Goal: Task Accomplishment & Management: Use online tool/utility

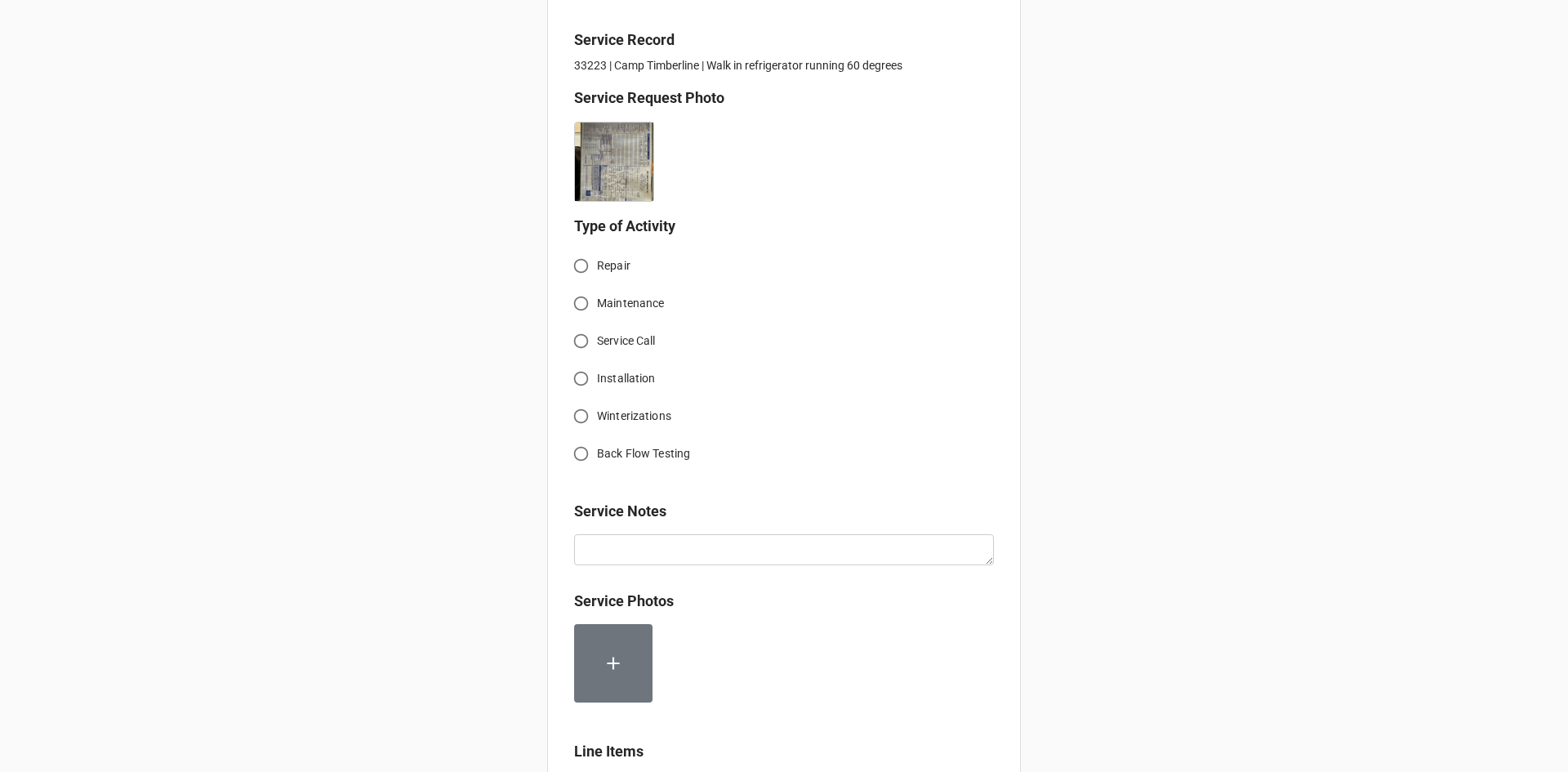
scroll to position [409, 0]
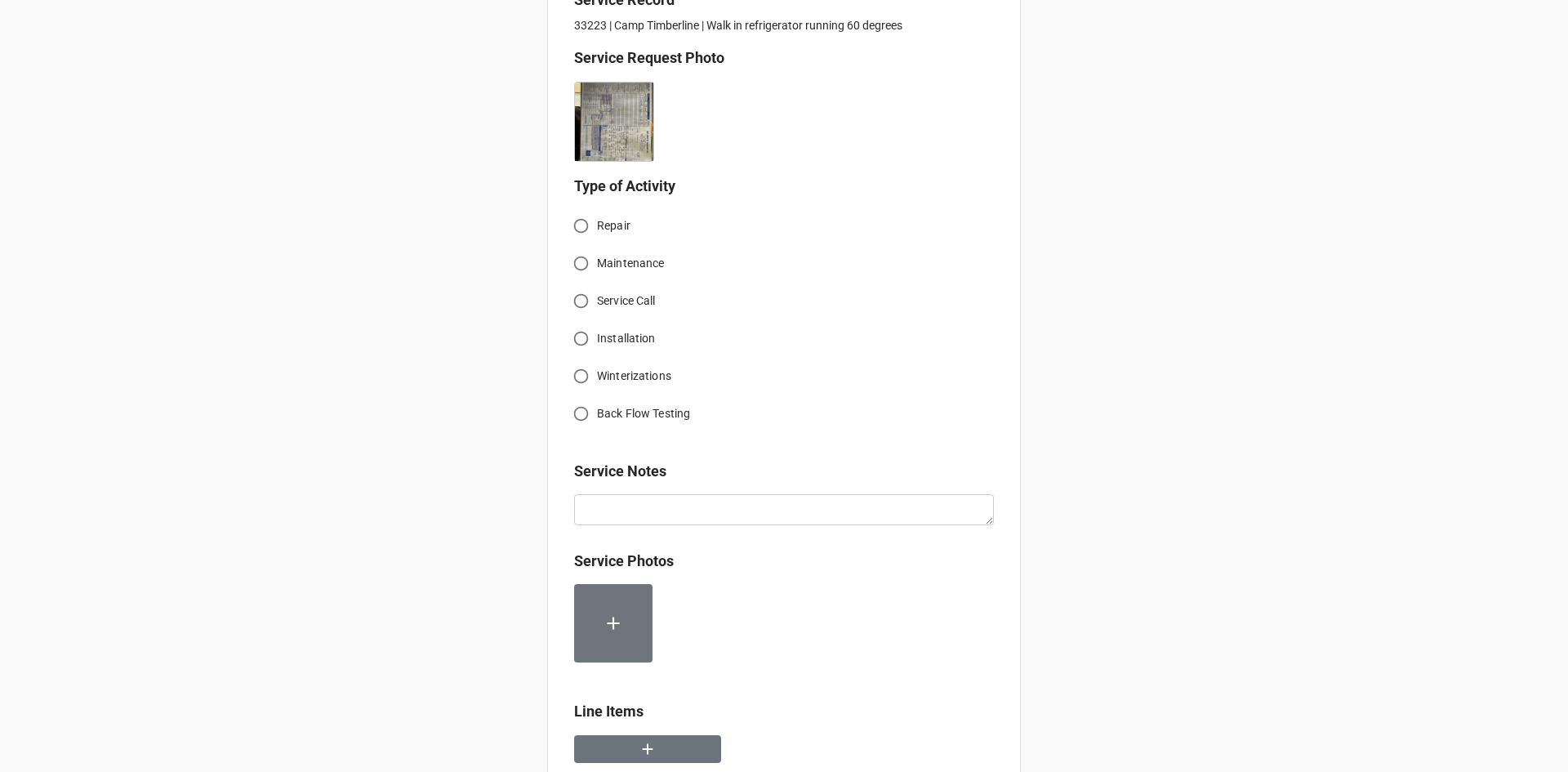
click at [574, 303] on input "Service Call" at bounding box center [581, 301] width 32 height 32
radio input "true"
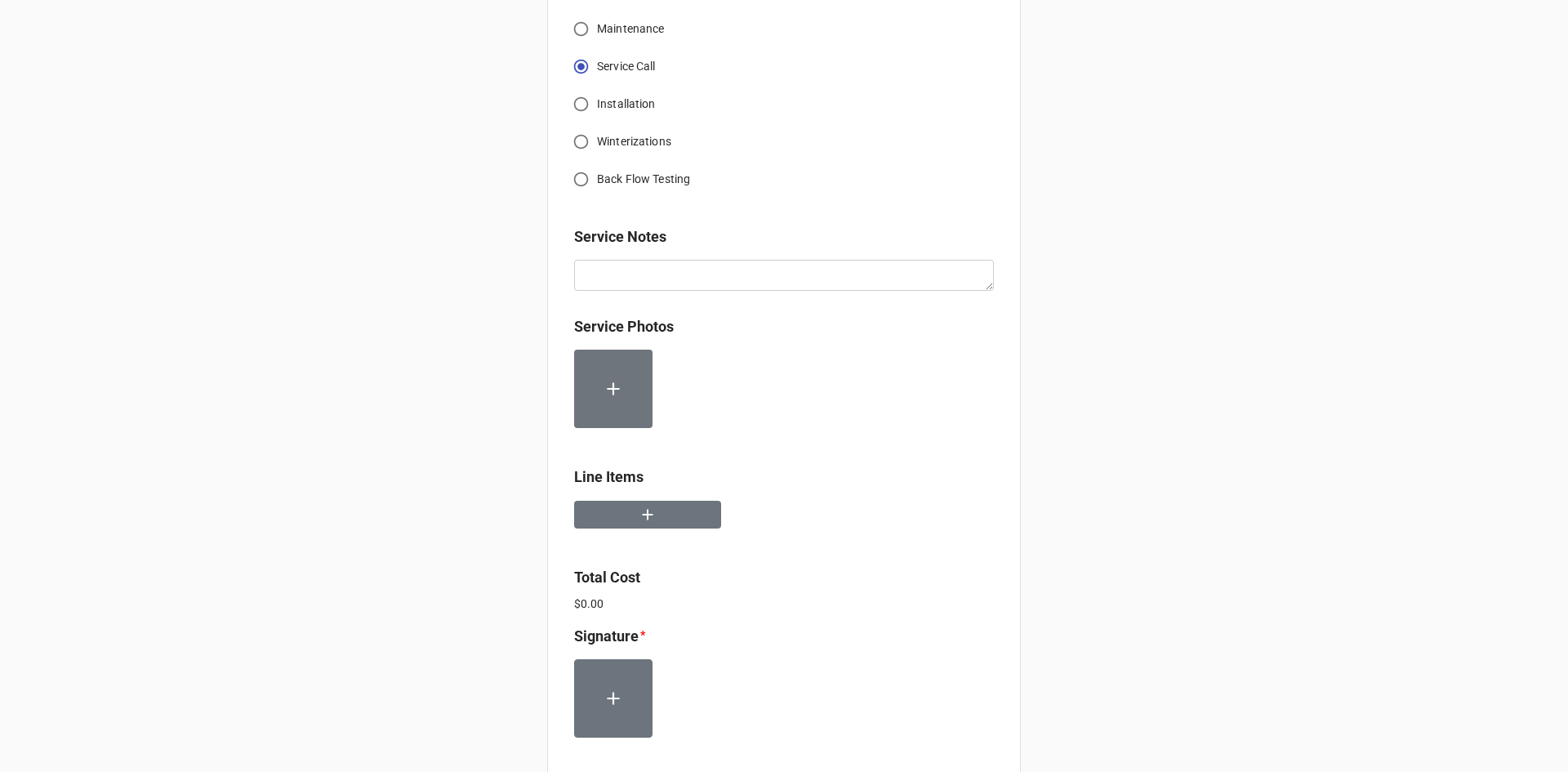
scroll to position [654, 0]
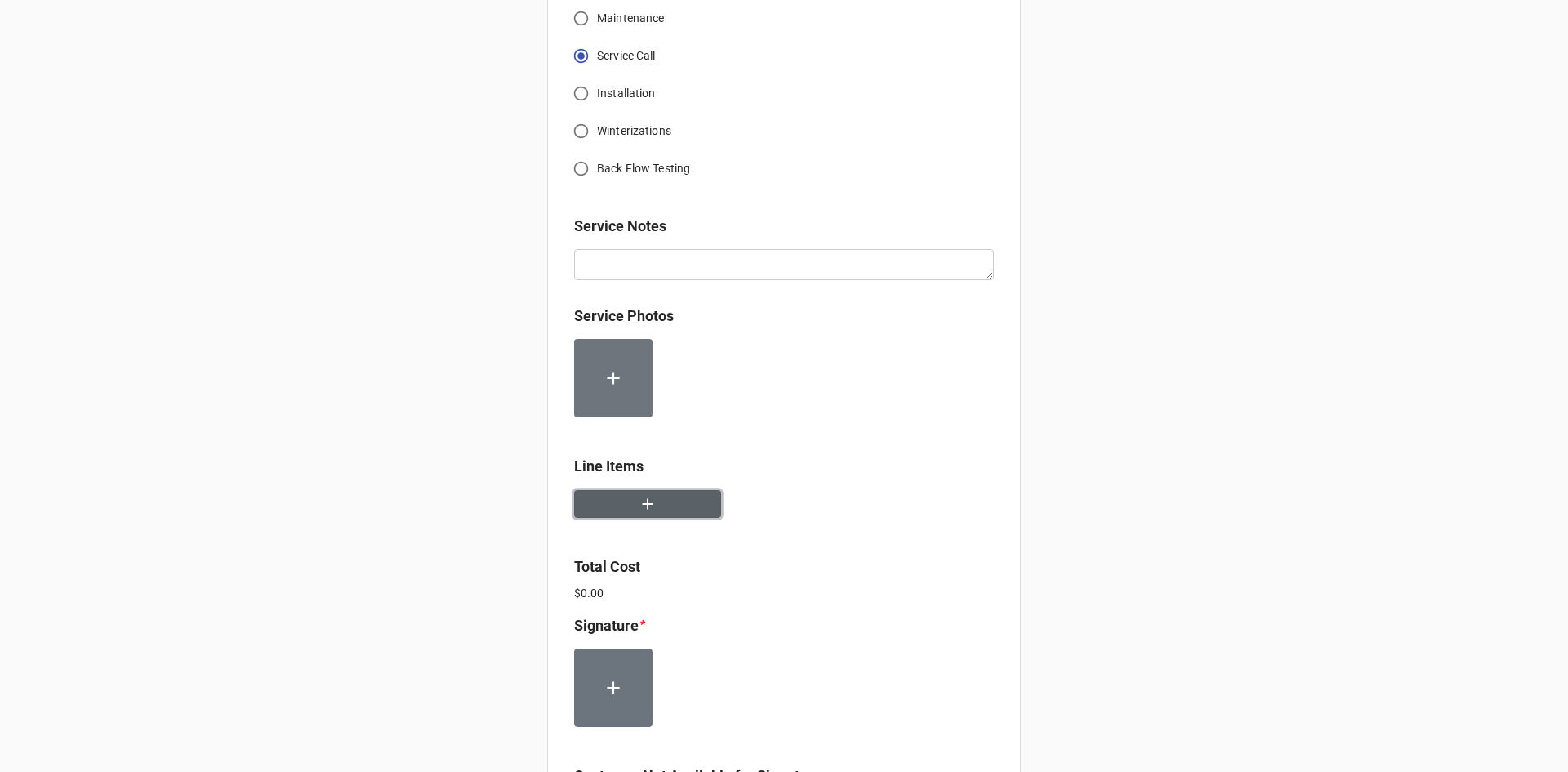
click at [638, 508] on icon "button" at bounding box center [647, 503] width 18 height 18
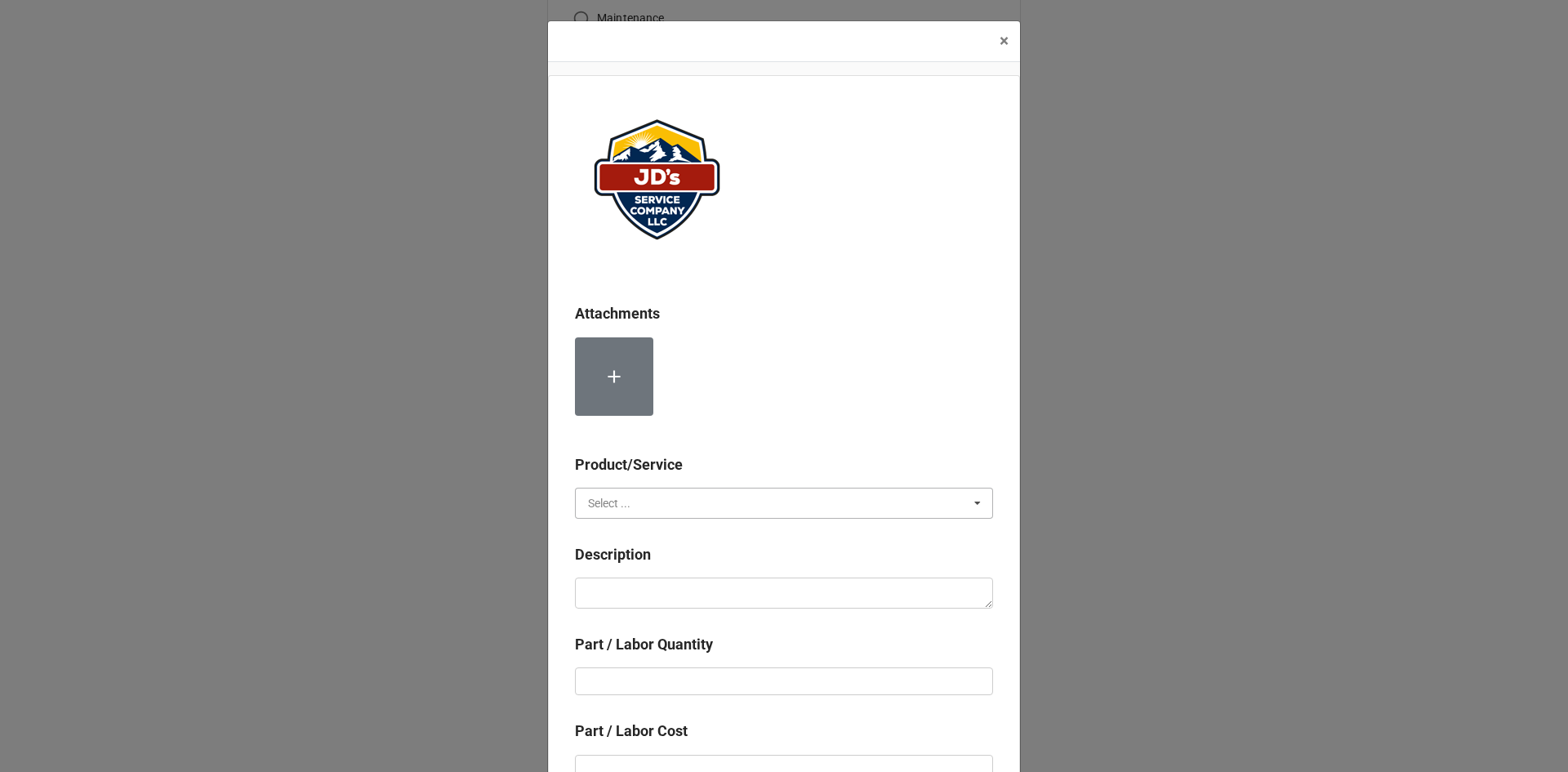
click at [714, 509] on input "text" at bounding box center [785, 502] width 417 height 29
click at [612, 533] on span "Services" at bounding box center [609, 533] width 41 height 13
click at [652, 592] on textarea at bounding box center [783, 593] width 418 height 31
paste textarea "4:30pm-8:00pm; Service Address: [STREET_ADDRESS][PERSON_NAME] Troubleshoot walk…"
type textarea "x"
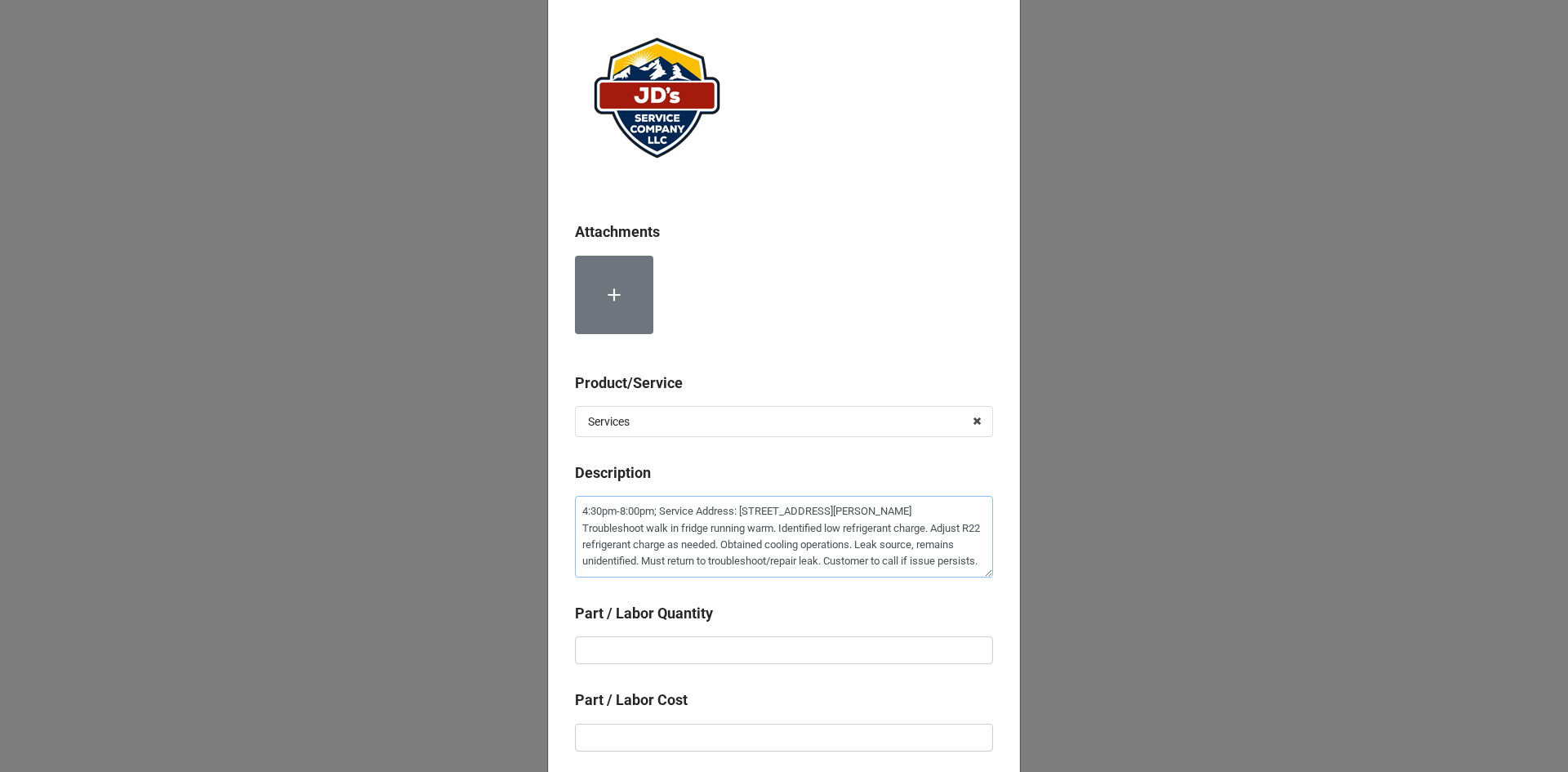
scroll to position [163, 0]
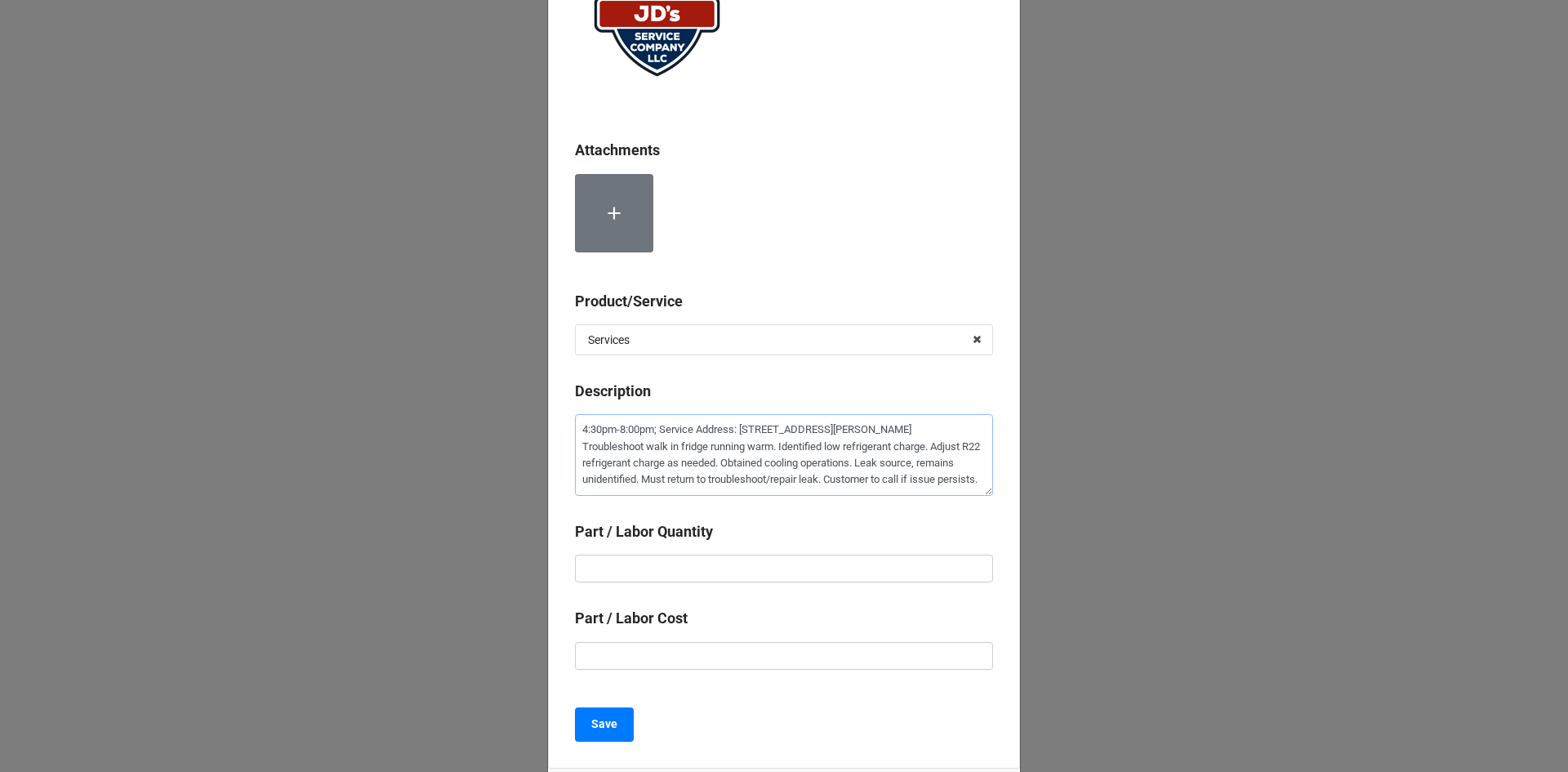
type textarea "4:30pm-8:00pm; Service Address: [STREET_ADDRESS][PERSON_NAME] Troubleshoot walk…"
click at [853, 569] on input "text" at bounding box center [783, 569] width 418 height 28
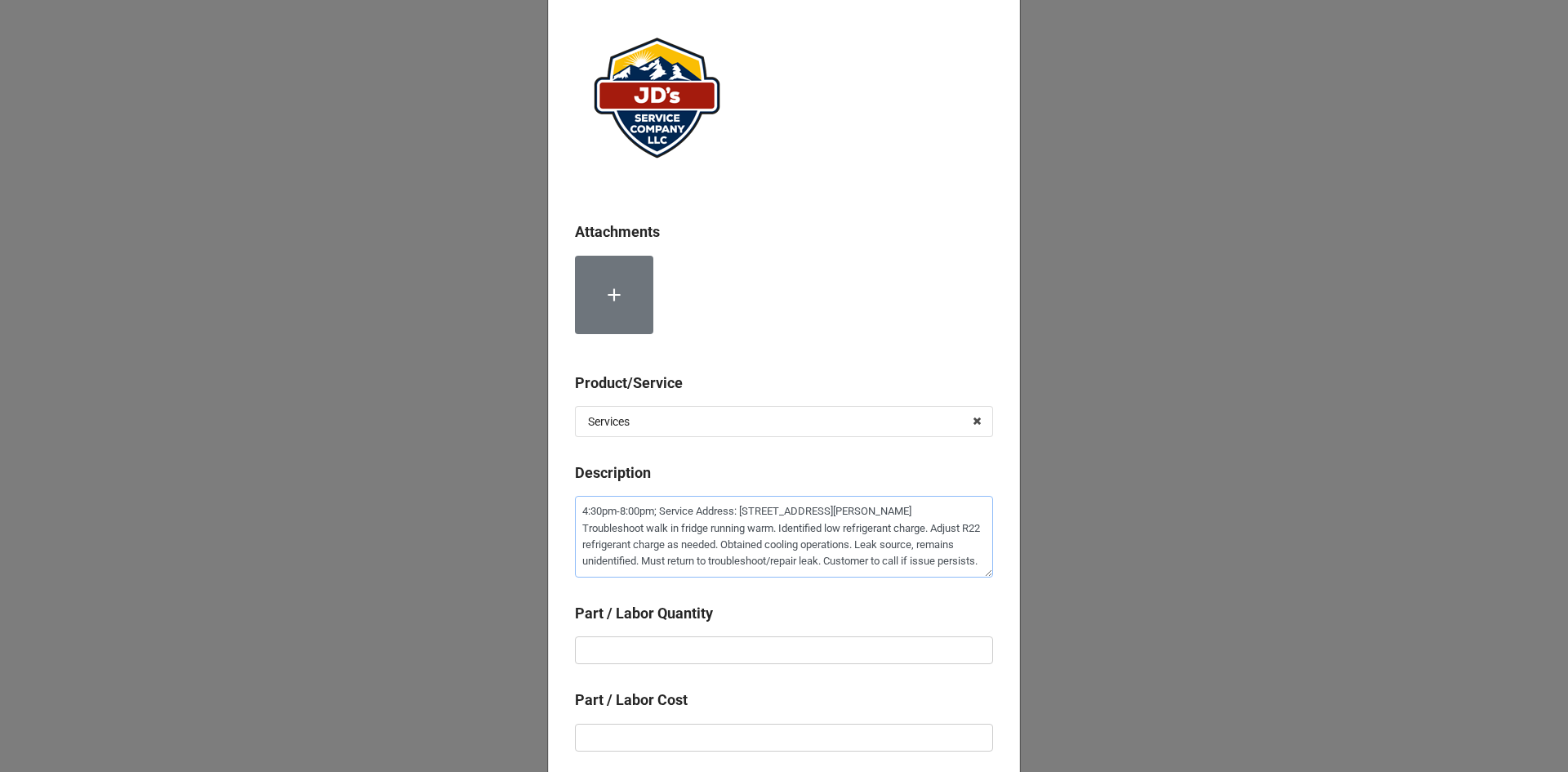
scroll to position [0, 0]
click at [879, 653] on input "text" at bounding box center [783, 651] width 418 height 28
type textarea "x"
type input "3"
type textarea "x"
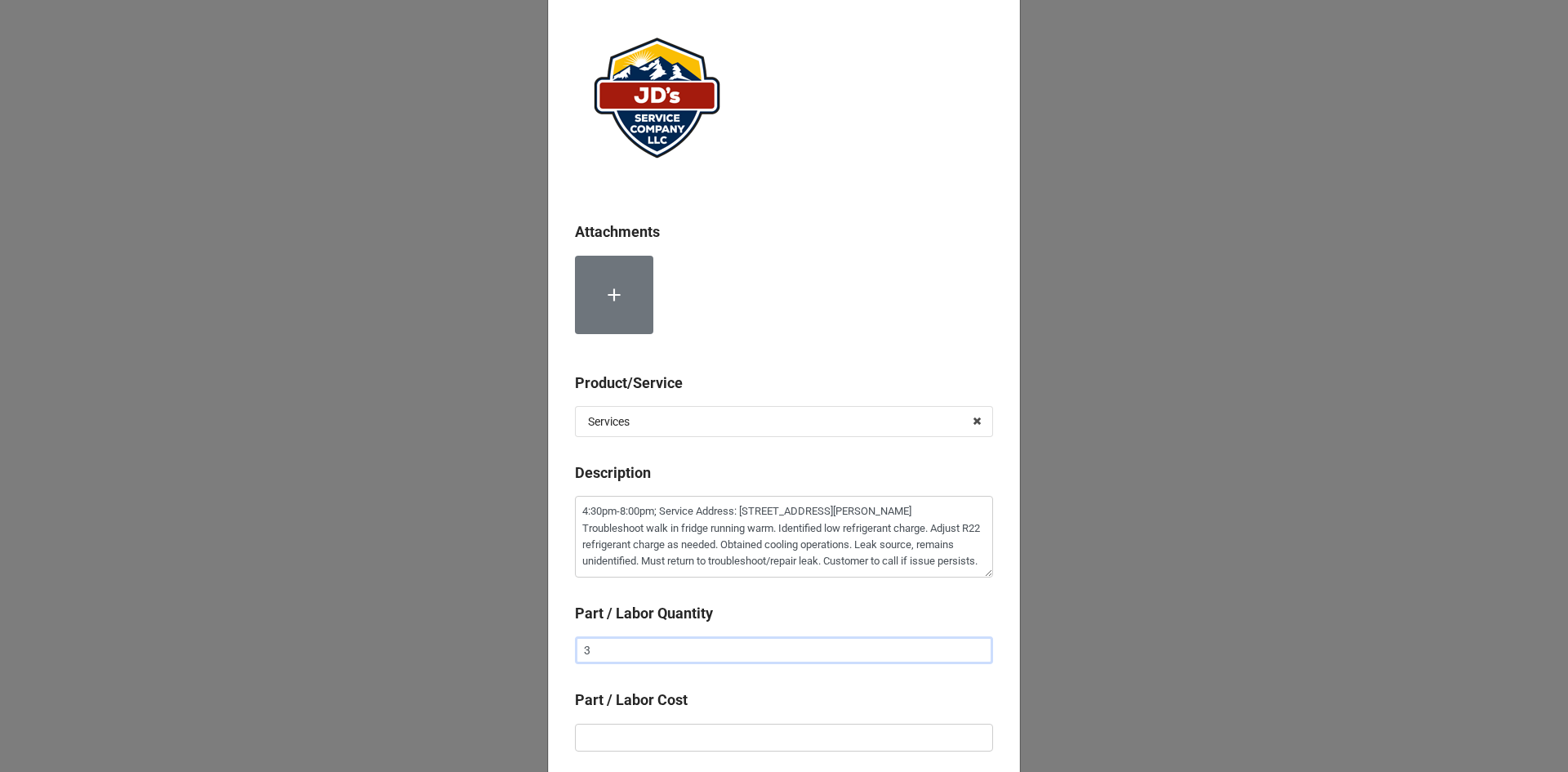
type input "3."
type textarea "x"
type input "3.5"
click at [867, 739] on input "text" at bounding box center [783, 738] width 418 height 28
type textarea "x"
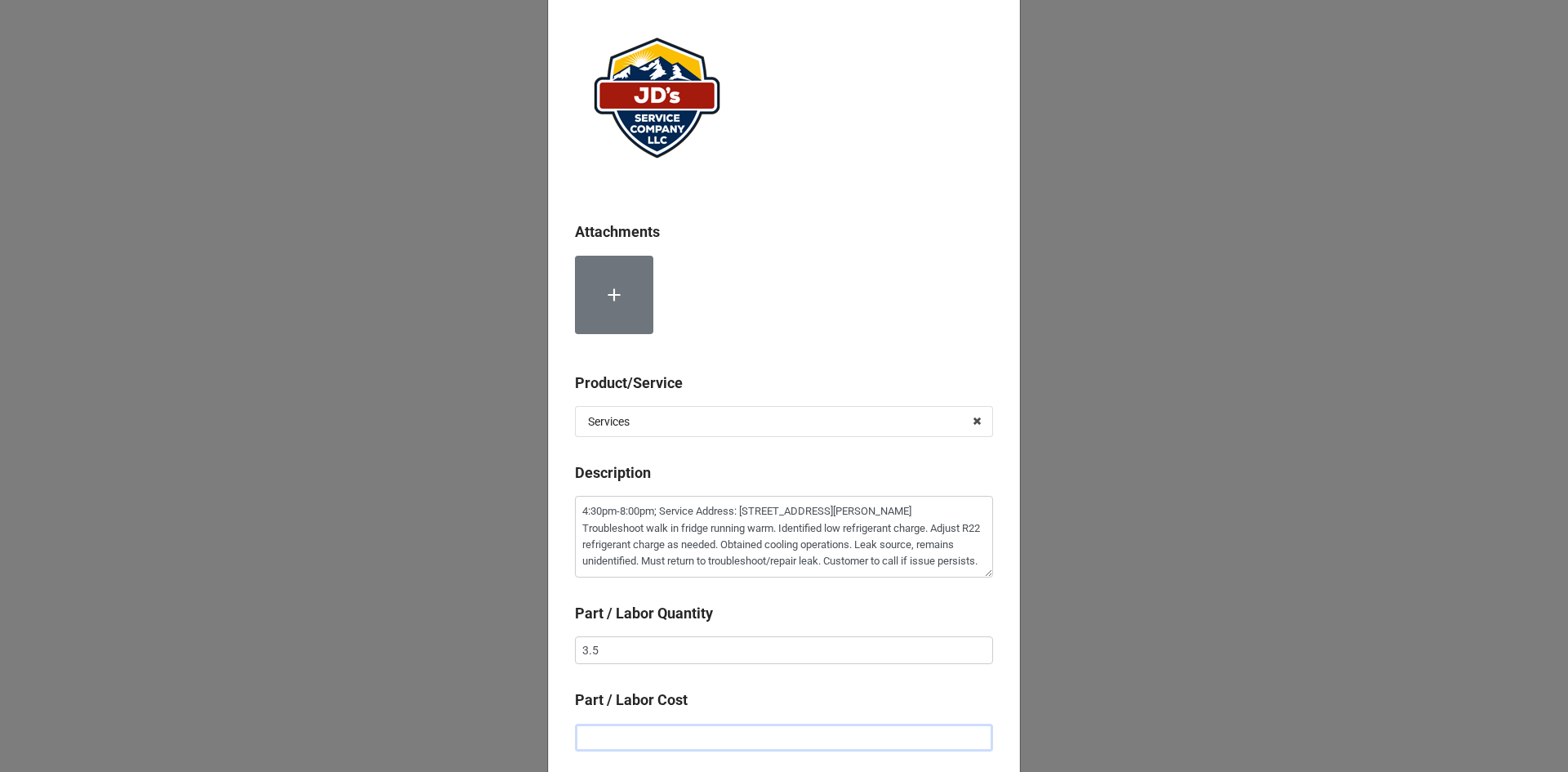
type input "$2.00"
type textarea "x"
type input "$22.00"
type textarea "x"
type input "$225.00"
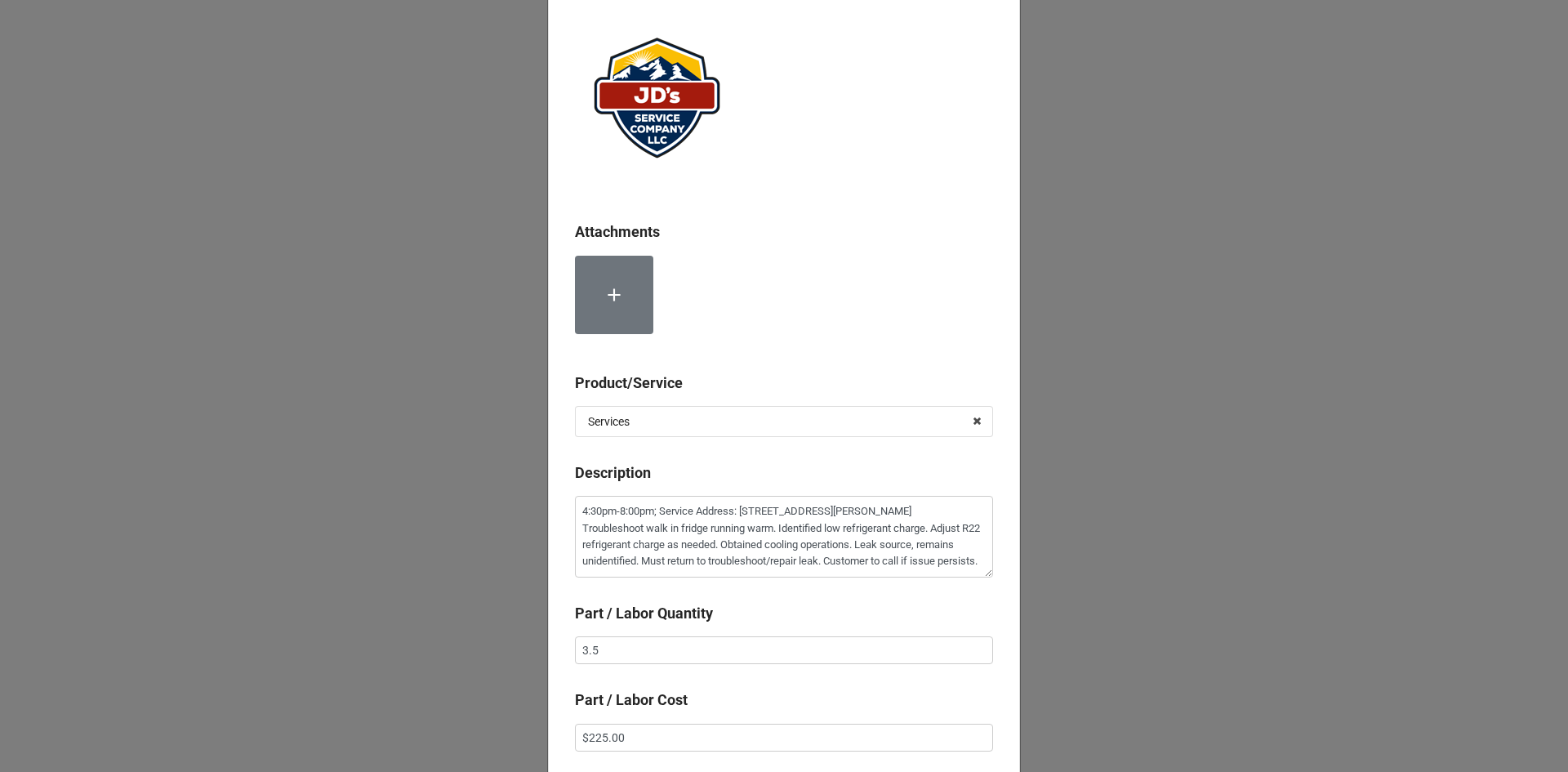
click at [868, 677] on div "Attachments Product/Service Services Services Material Cost Description 4:30pm-…" at bounding box center [784, 422] width 472 height 857
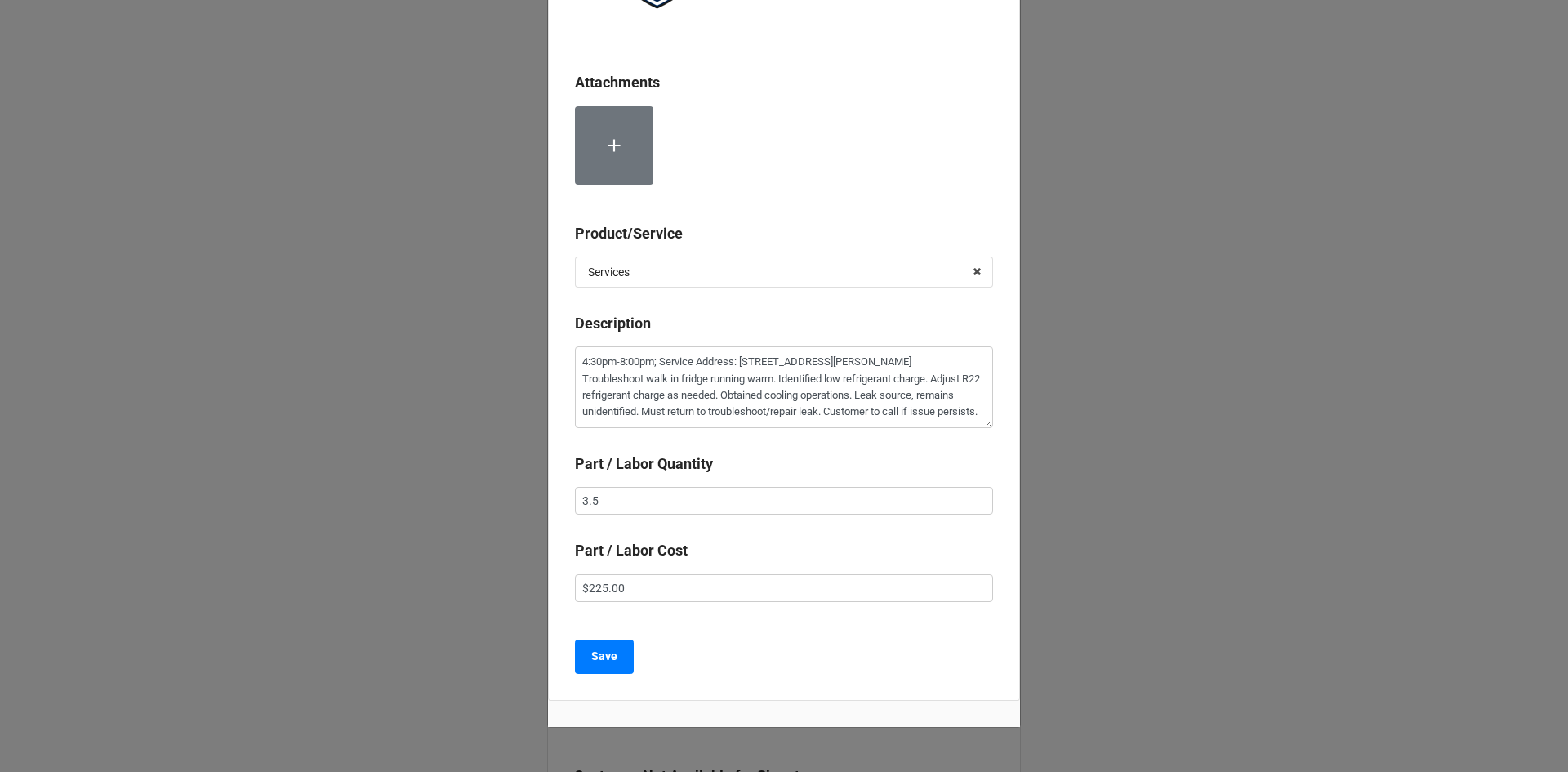
scroll to position [245, 0]
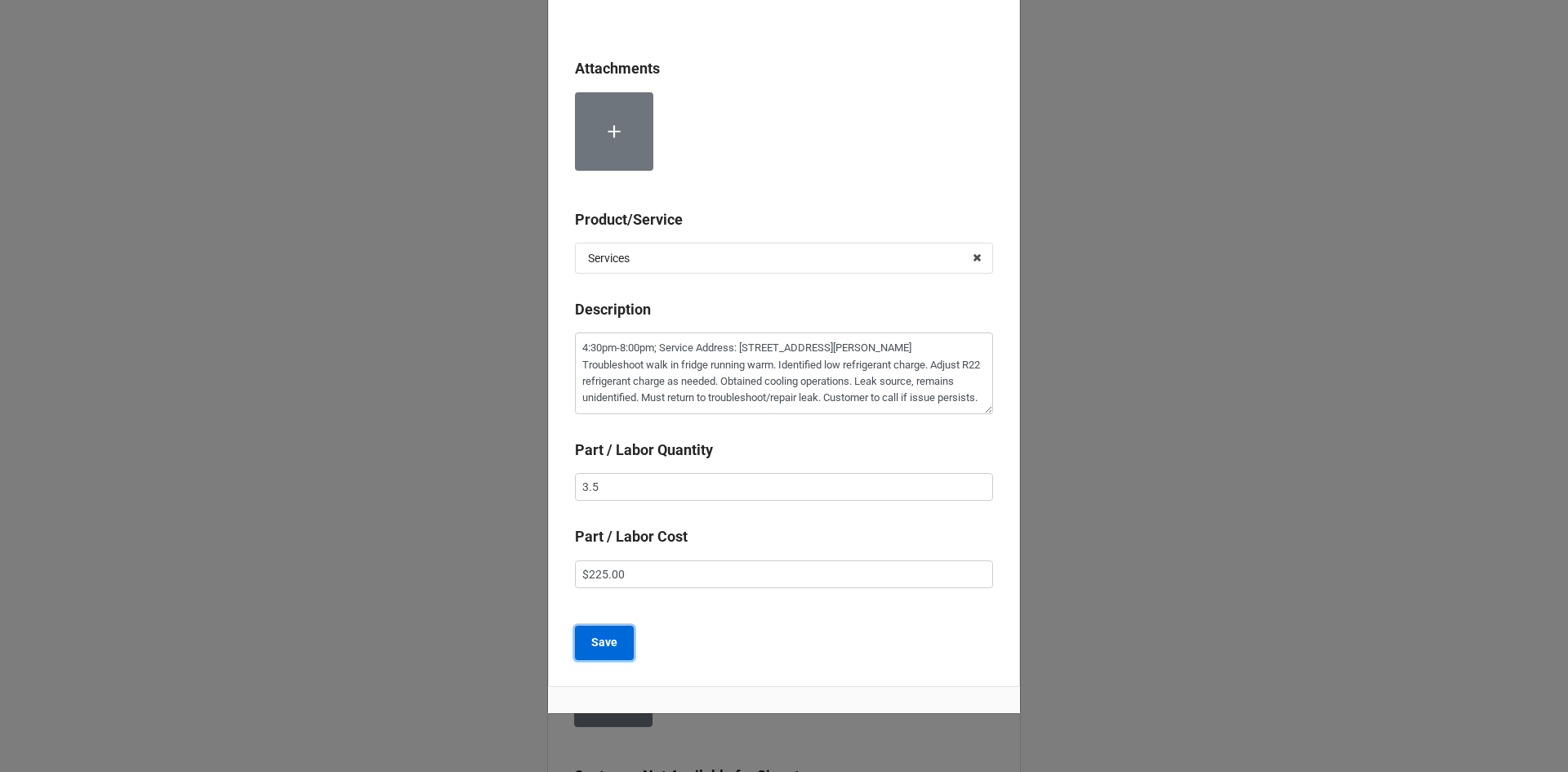
click at [610, 643] on b "Save" at bounding box center [605, 642] width 26 height 17
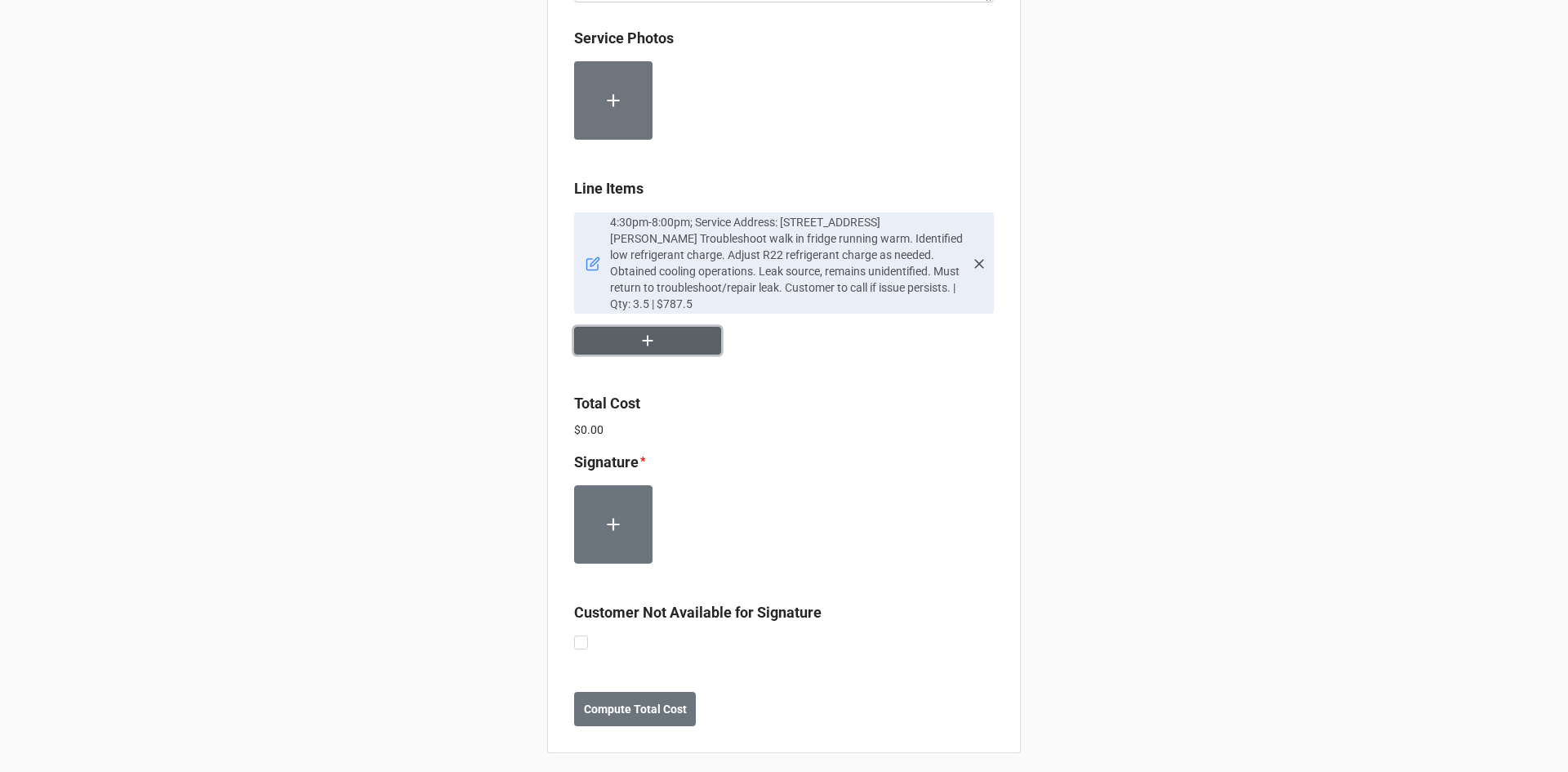
scroll to position [939, 0]
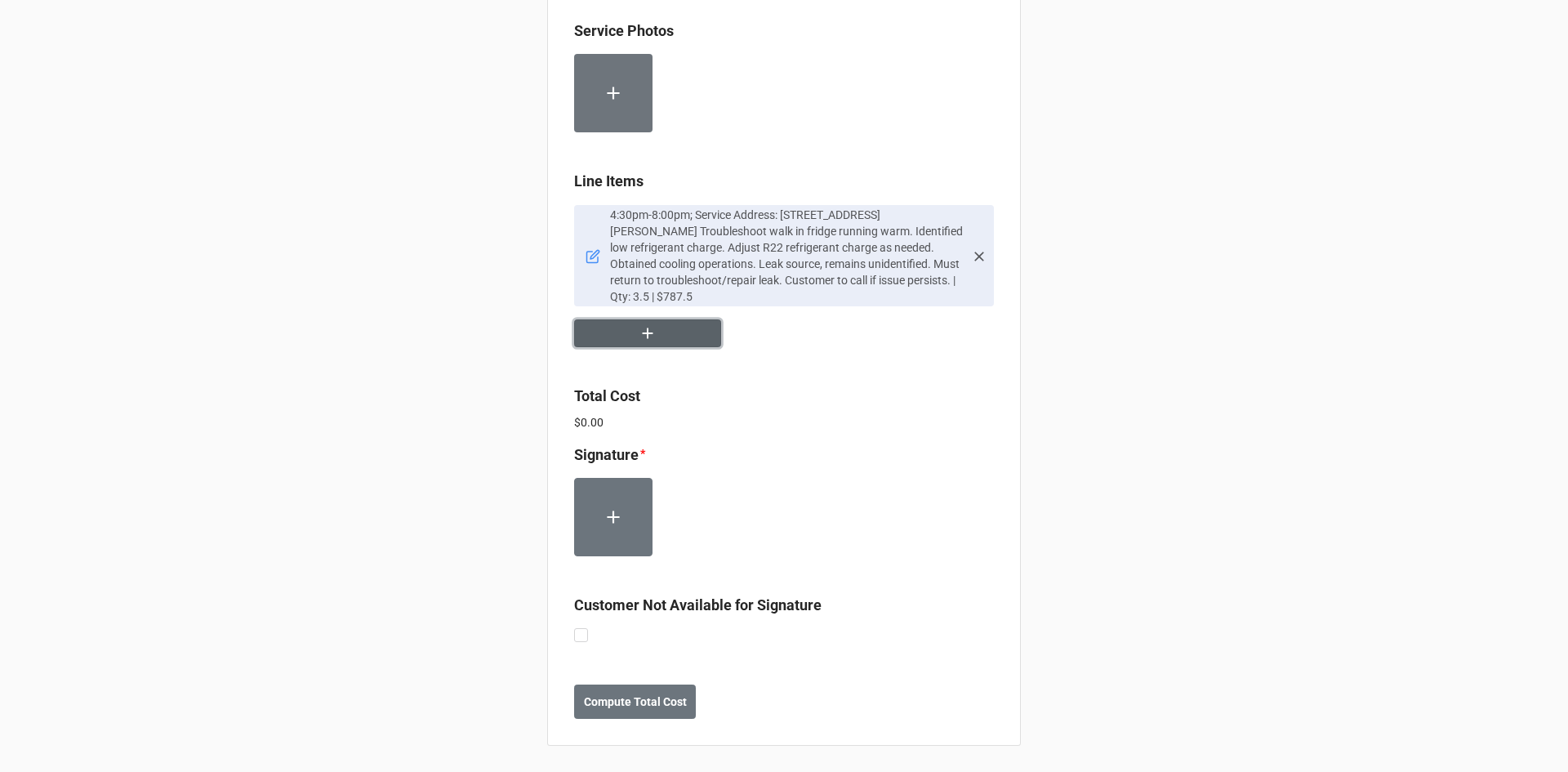
click at [650, 328] on icon "button" at bounding box center [647, 332] width 18 height 18
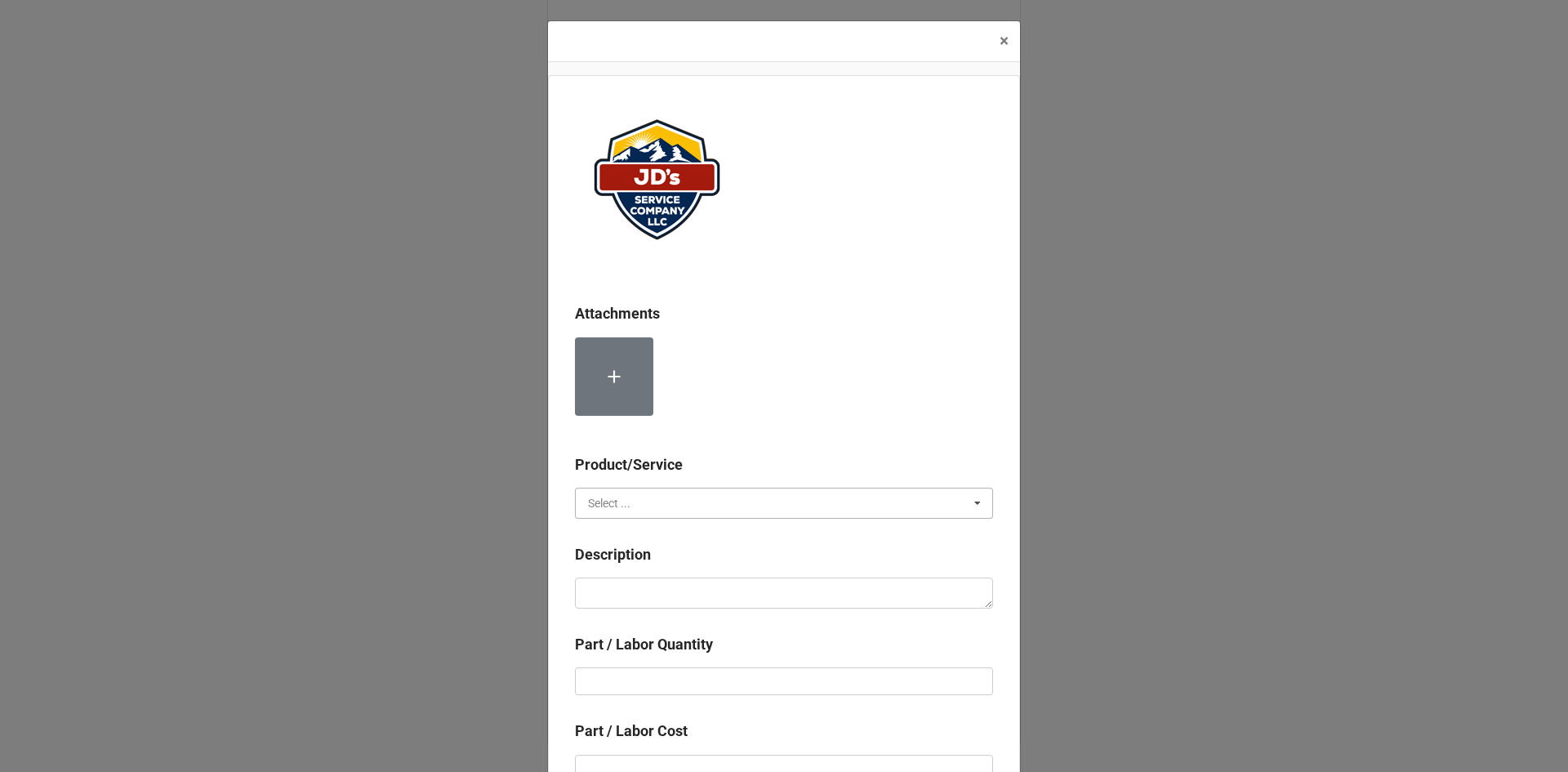
click at [699, 499] on input "text" at bounding box center [785, 502] width 417 height 29
click at [694, 563] on div "Material Cost" at bounding box center [784, 564] width 417 height 30
click at [682, 606] on textarea at bounding box center [783, 593] width 418 height 31
type textarea "x"
type textarea "R"
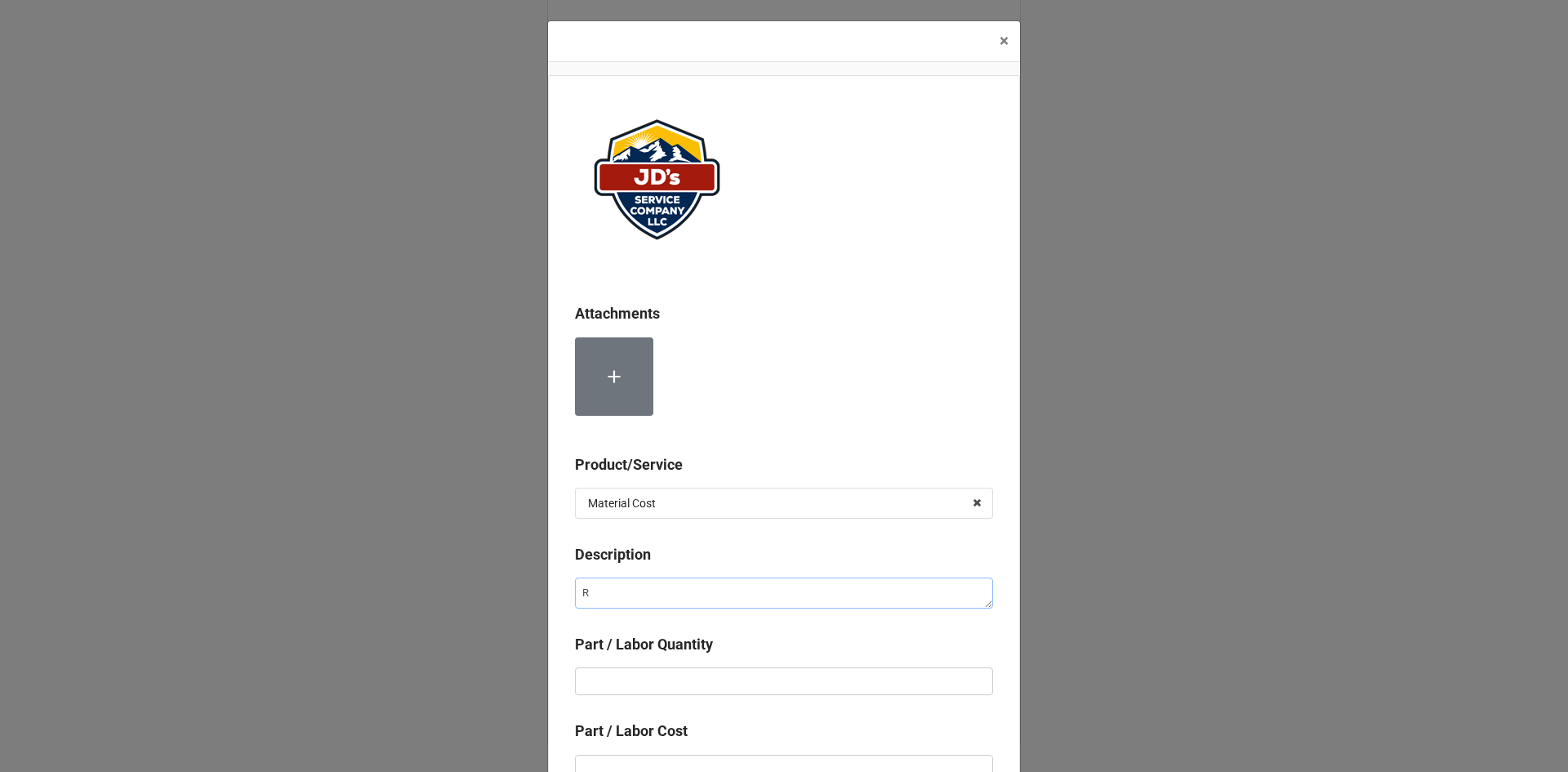
type textarea "x"
type textarea "Re"
type textarea "x"
type textarea "Ref"
type textarea "x"
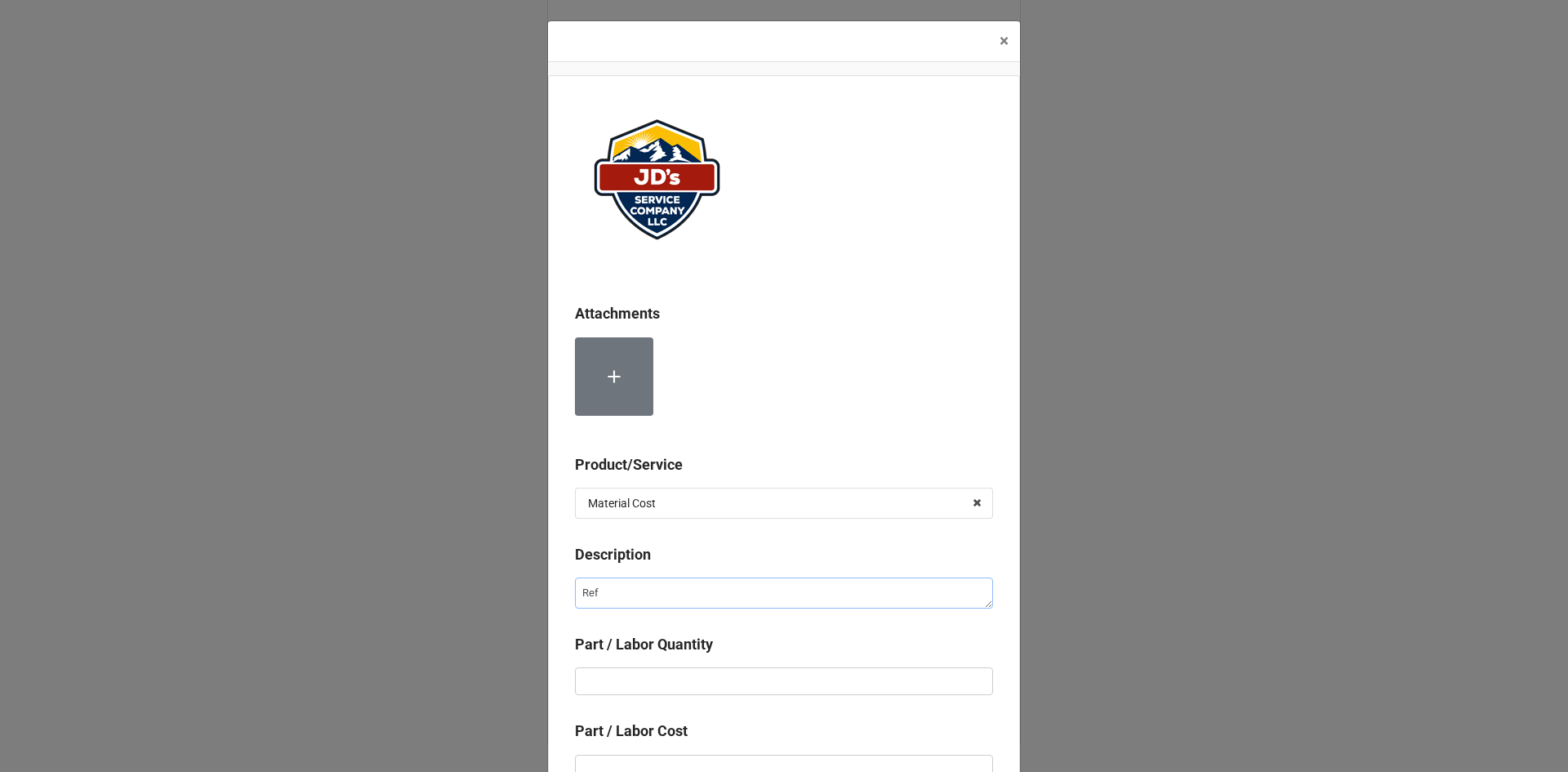
type textarea "Refr"
type textarea "x"
type textarea "Refri"
type textarea "x"
type textarea "Refrig"
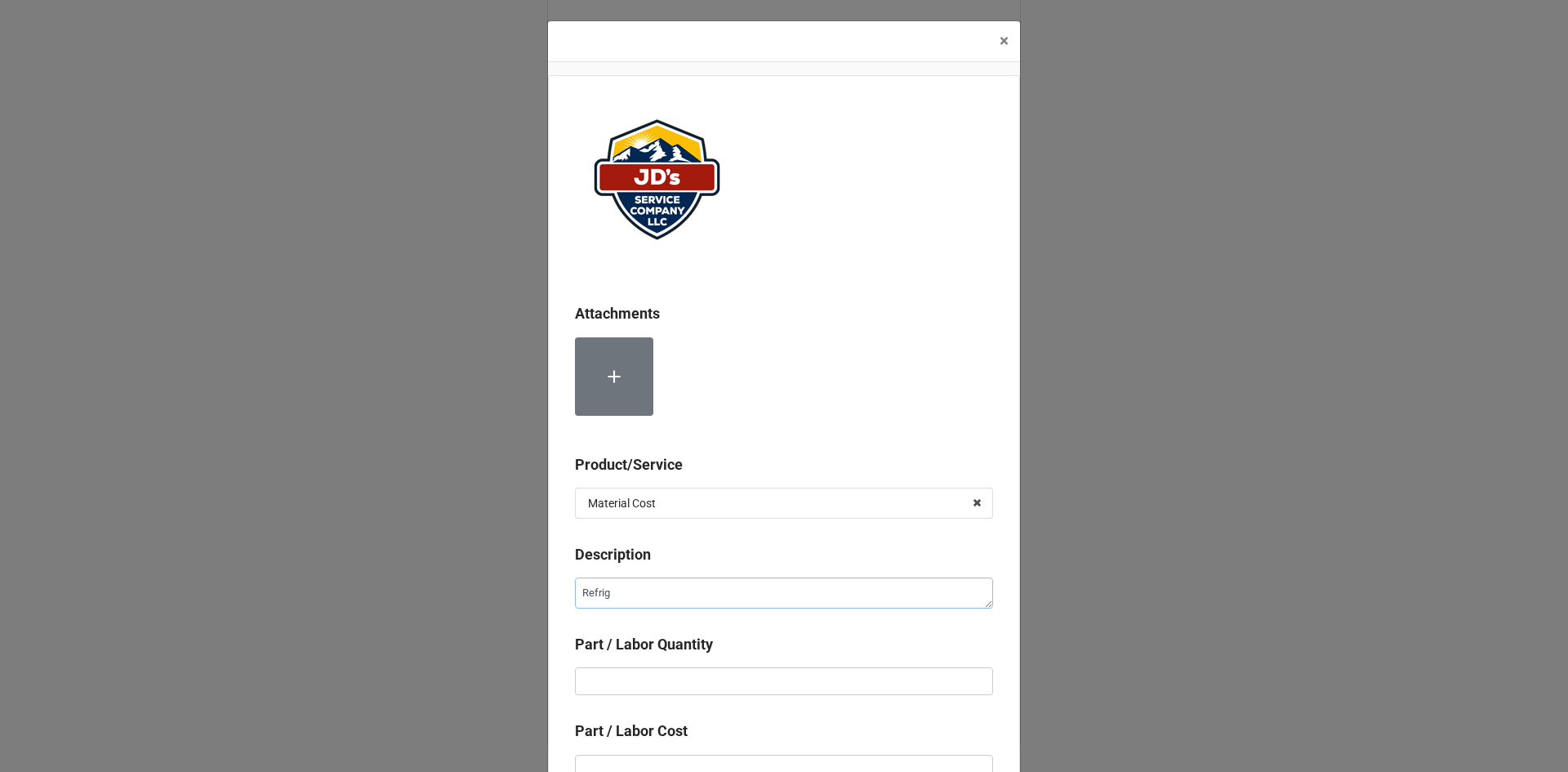
type textarea "x"
type textarea "Refrige"
type textarea "x"
type textarea "Refriger"
type textarea "x"
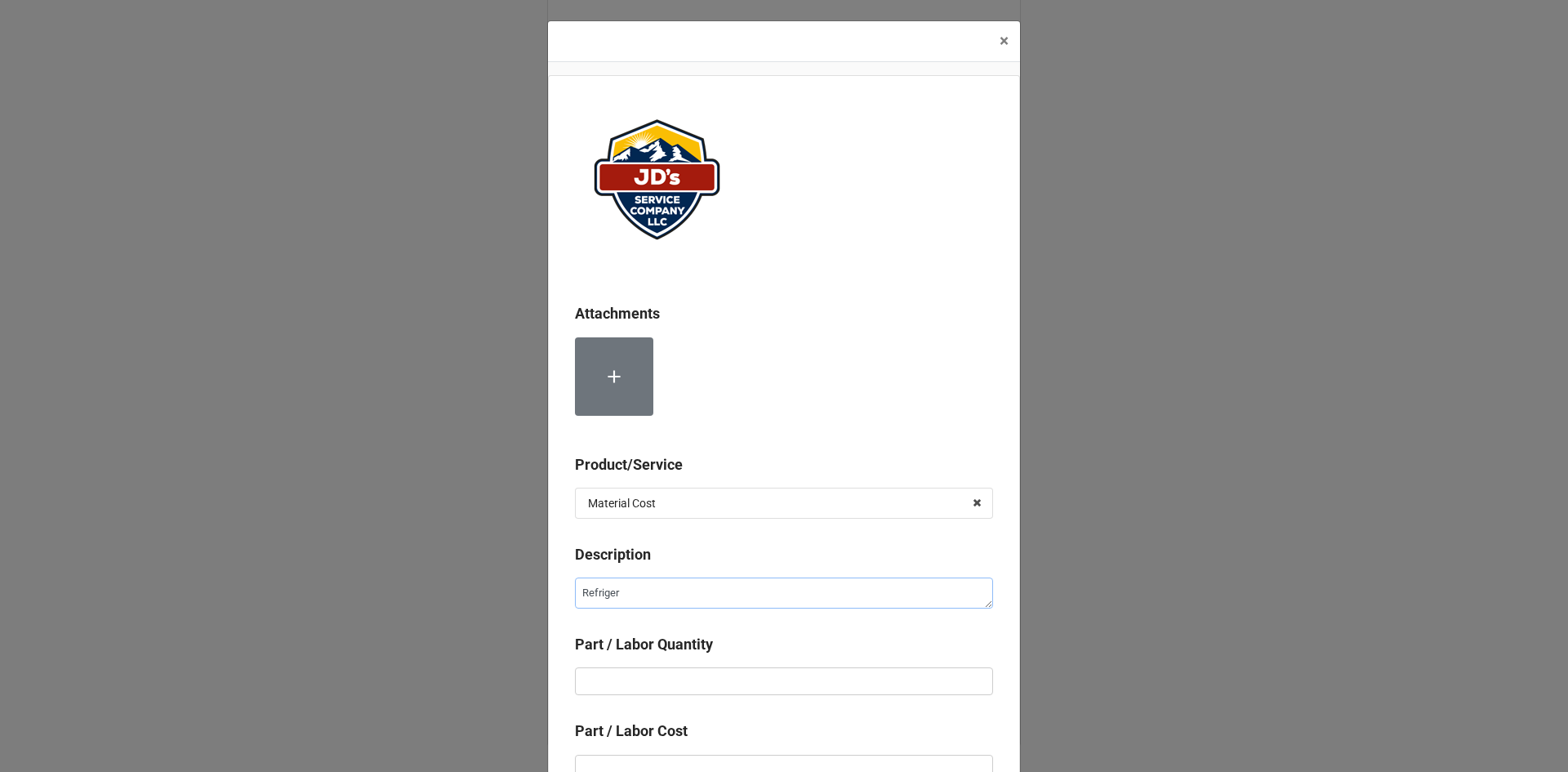
type textarea "Refrigera"
type textarea "x"
type textarea "Refrigeran"
type textarea "x"
type textarea "Refrigerant"
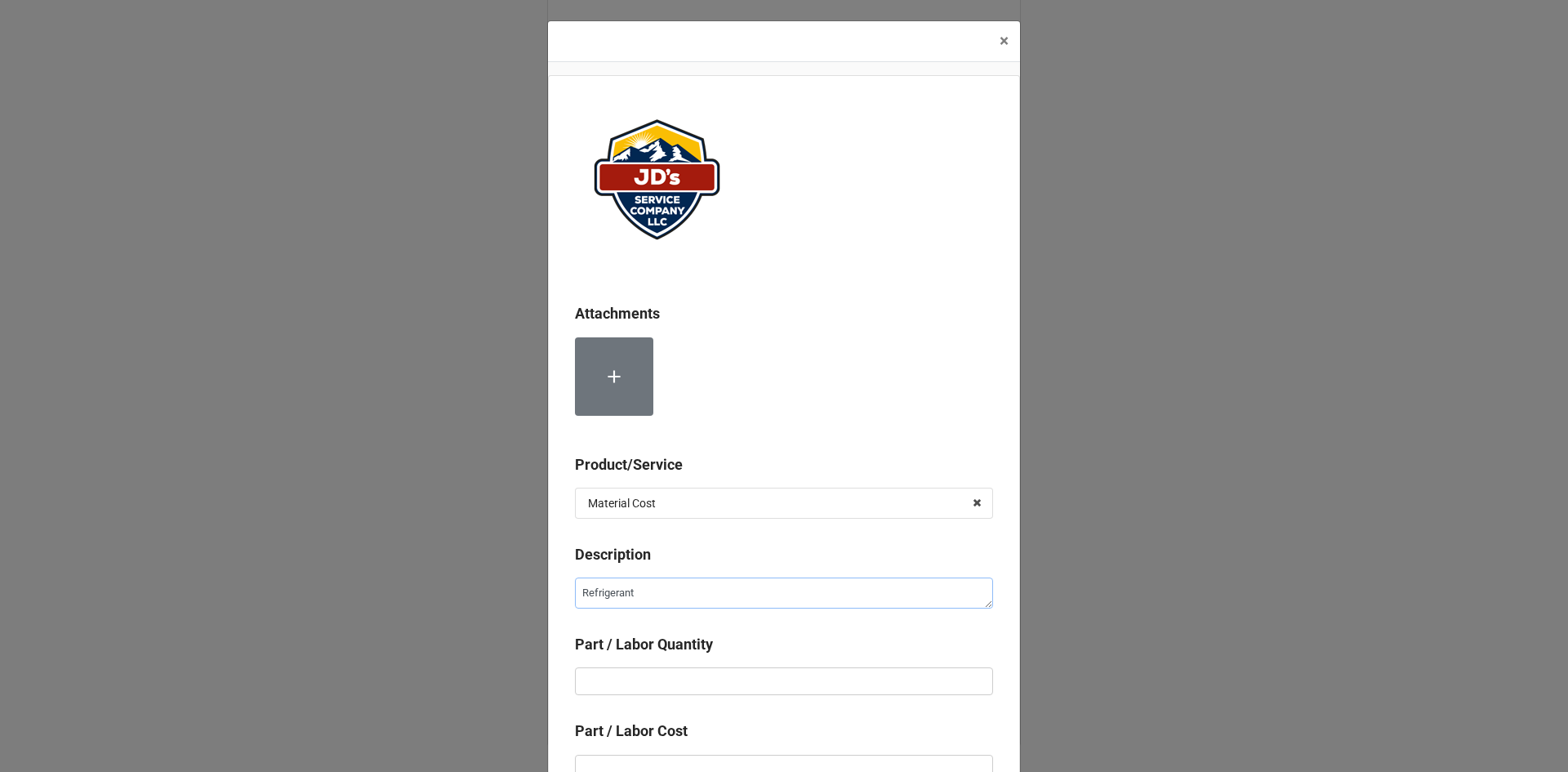
type textarea "x"
type textarea "Refrigerant"
type textarea "x"
type textarea "Refrigerant R"
type textarea "x"
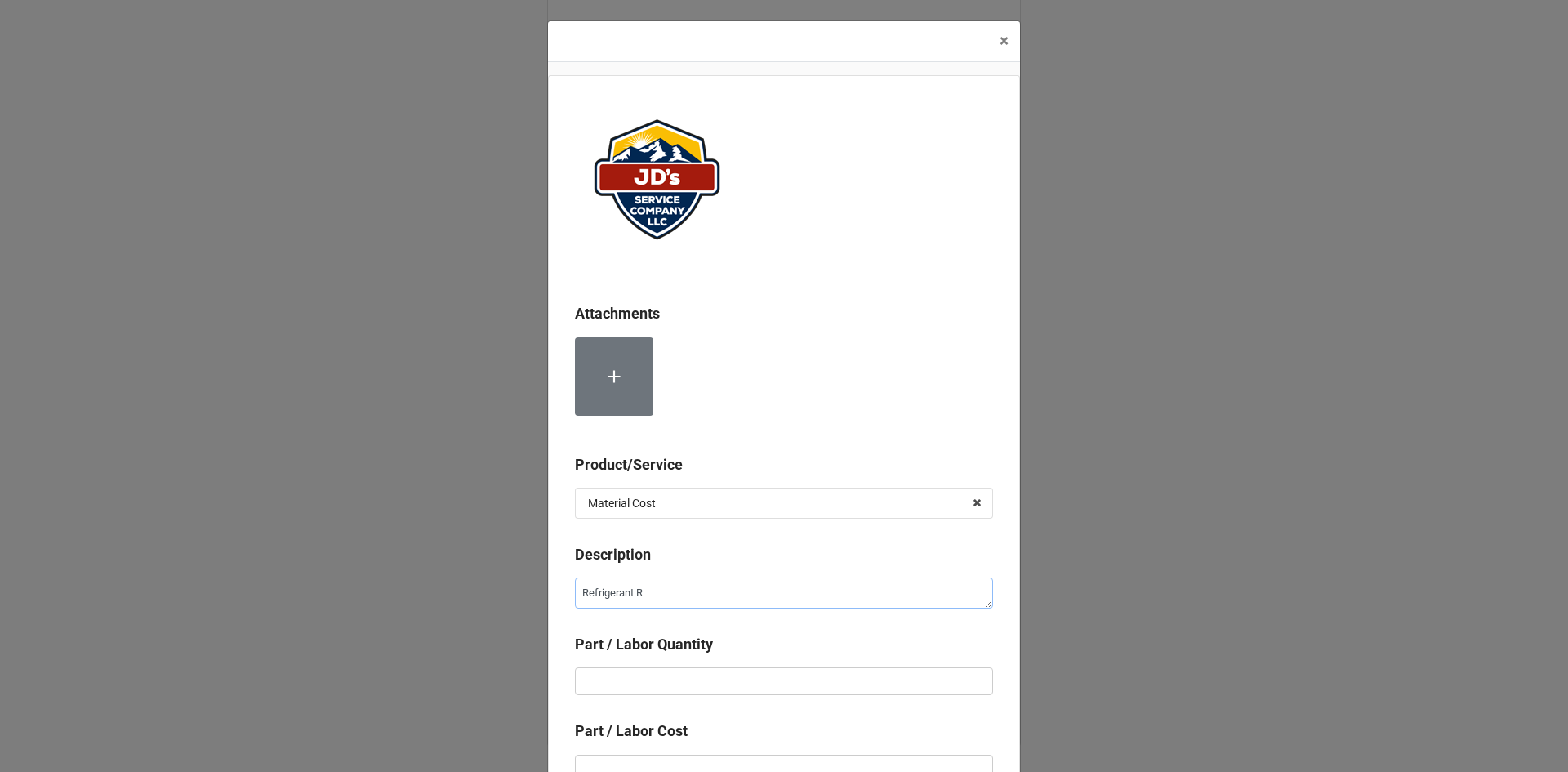
type textarea "Refrigerant R2"
type textarea "x"
type textarea "Refrigerant R22"
type textarea "x"
type input "2"
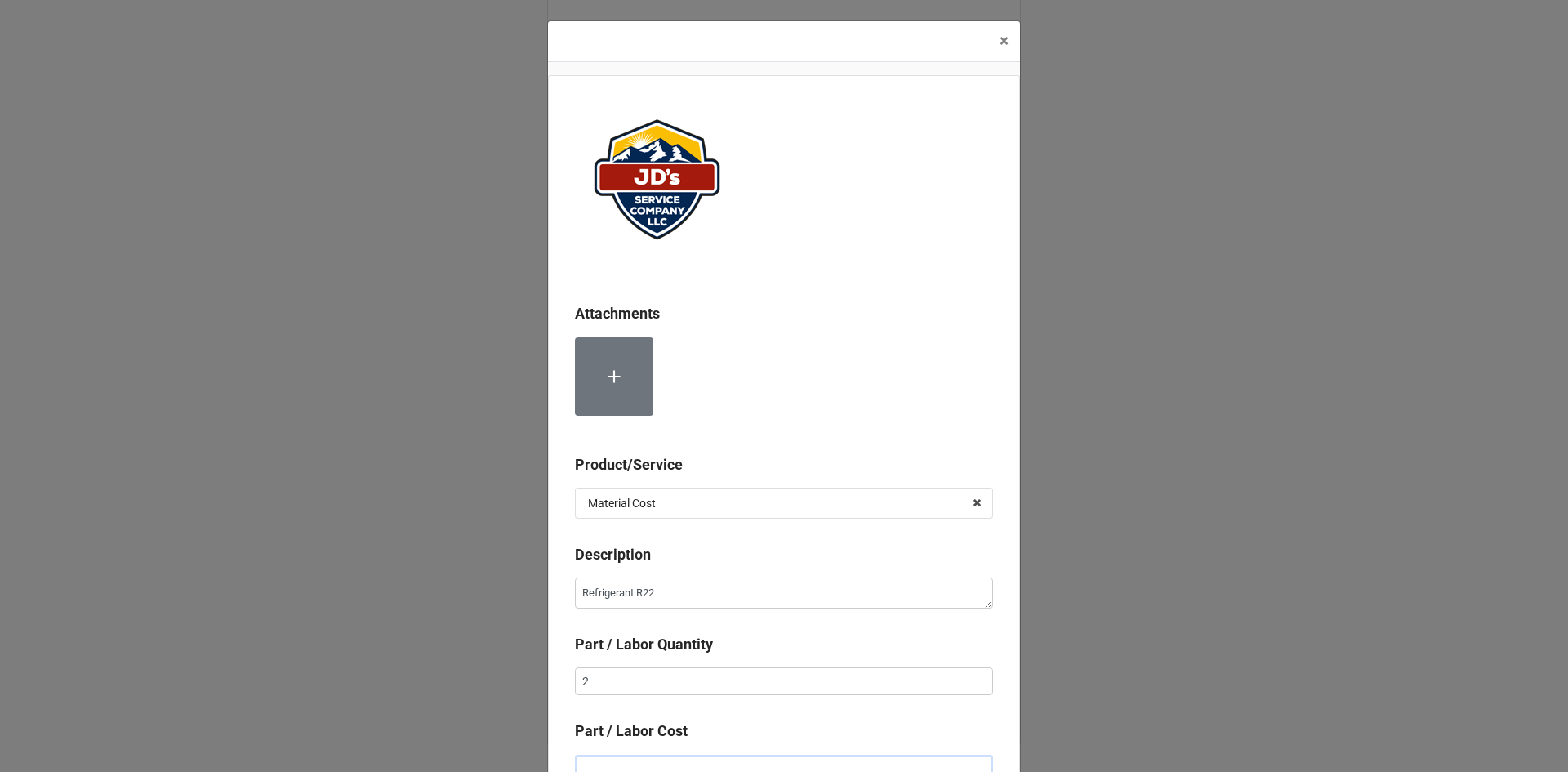
scroll to position [10, 0]
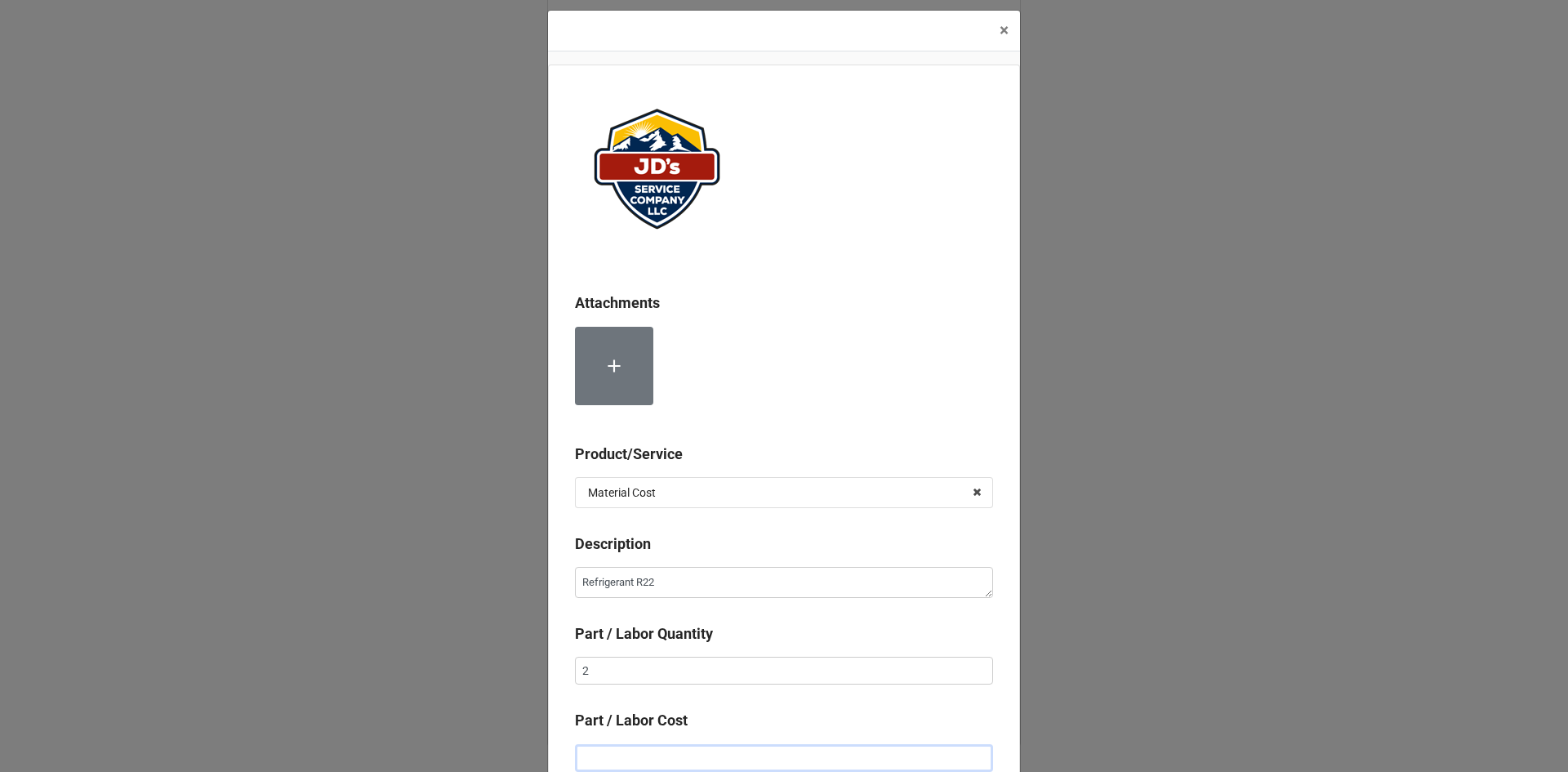
type textarea "x"
type input "$2.00"
type textarea "x"
type input "$20.00"
type textarea "x"
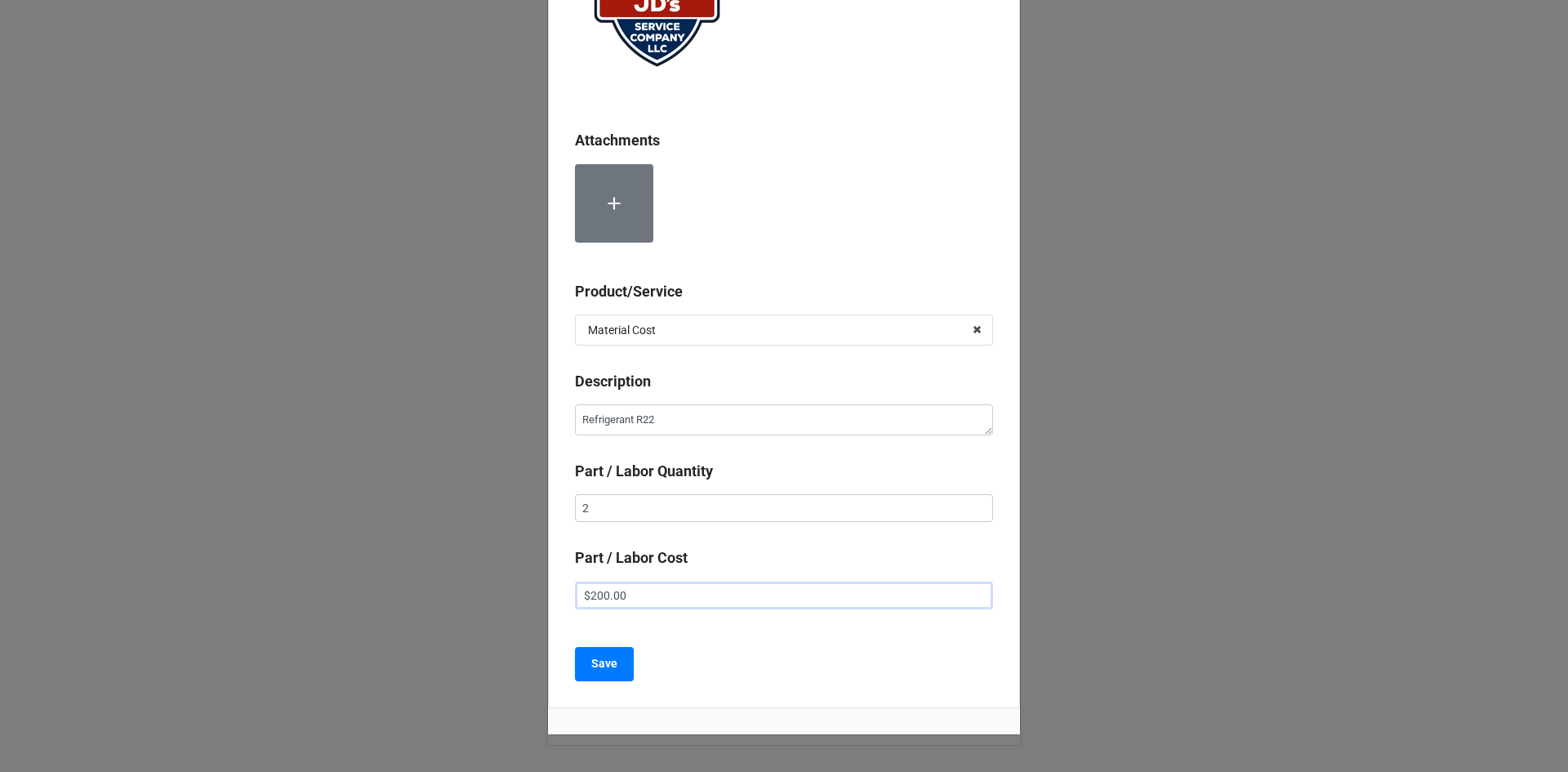
scroll to position [238, 0]
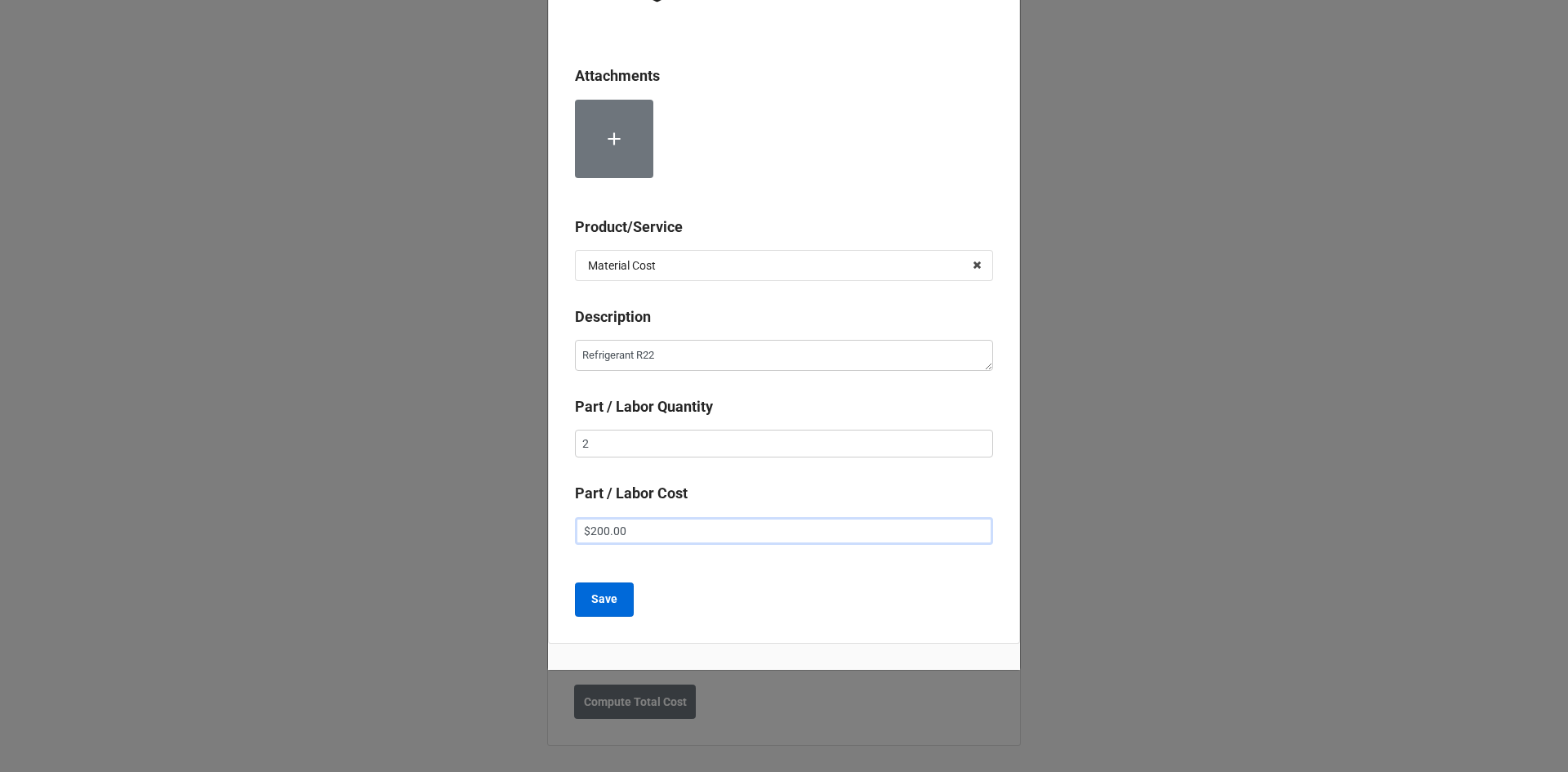
type input "$200.00"
click at [592, 602] on b "Save" at bounding box center [605, 599] width 26 height 17
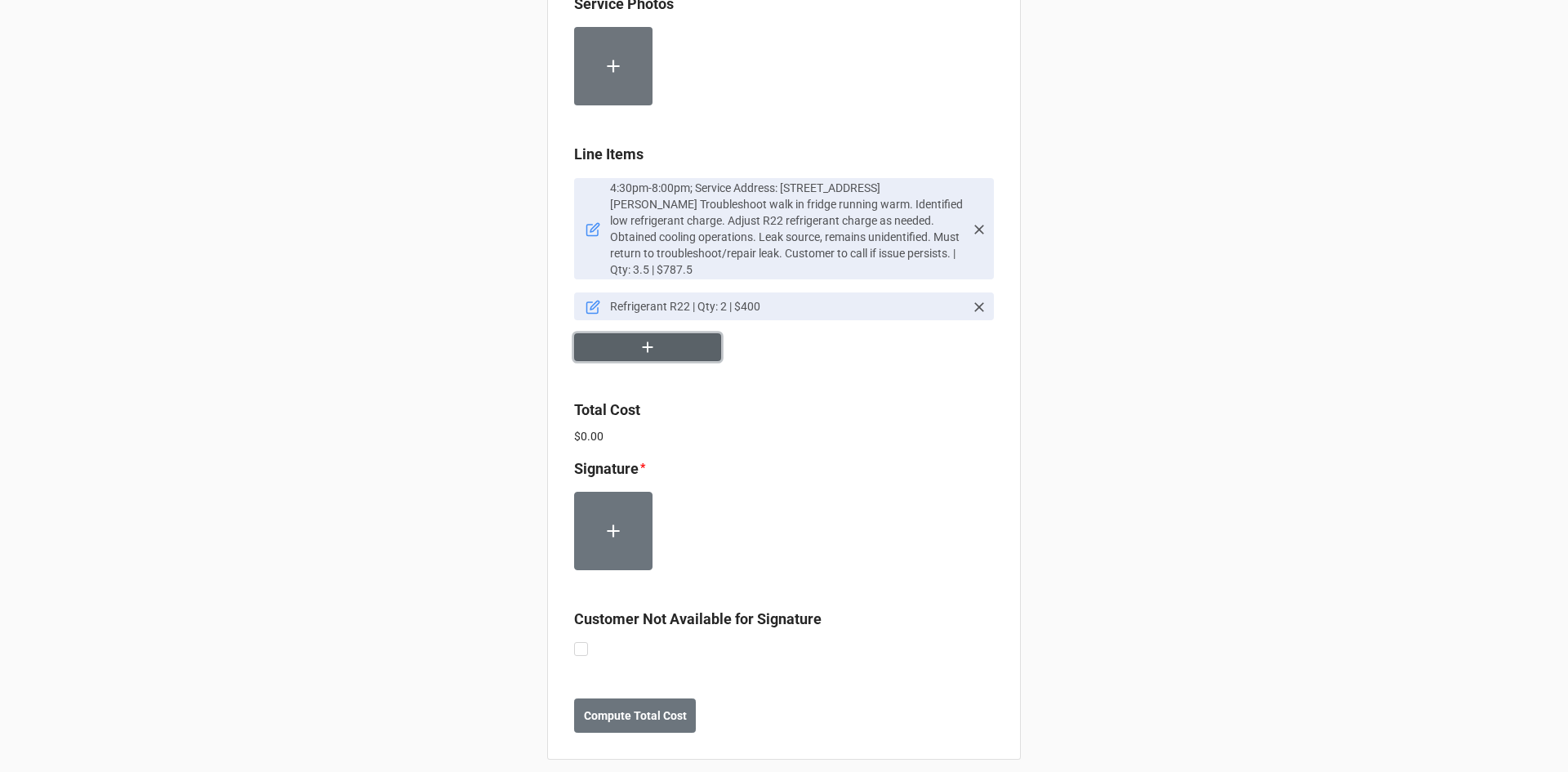
scroll to position [980, 0]
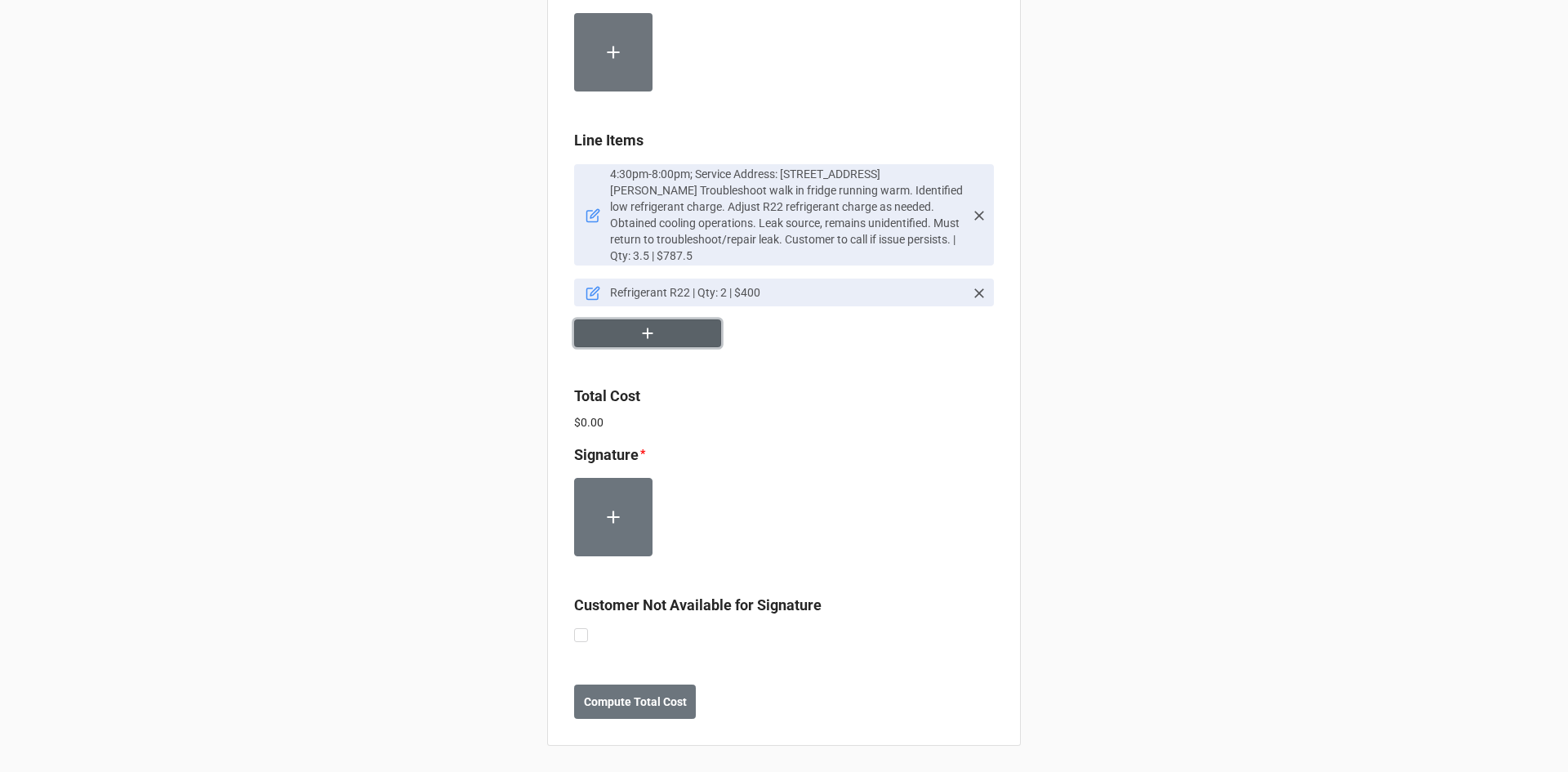
click at [669, 344] on button "button" at bounding box center [647, 333] width 147 height 28
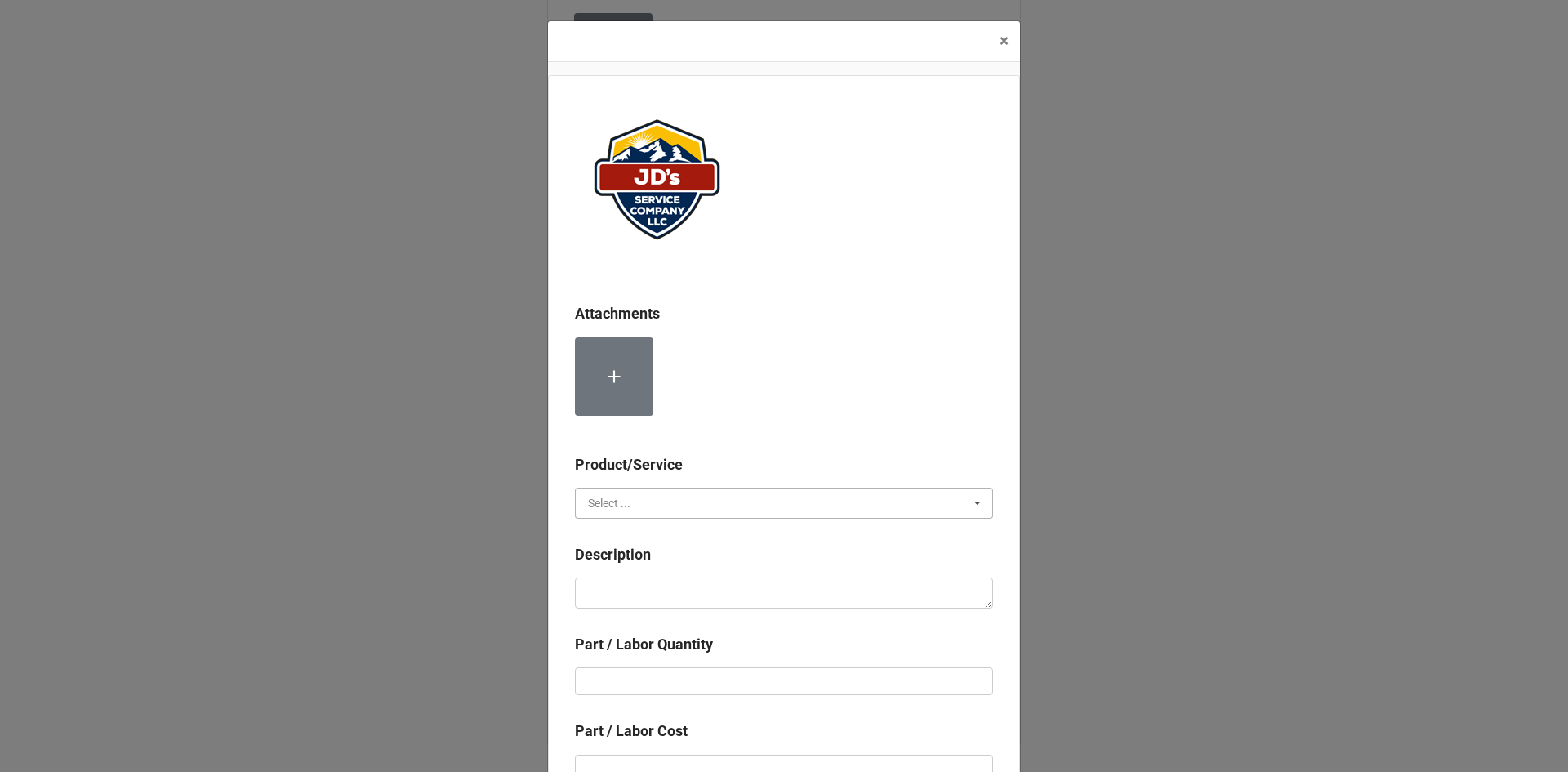
click at [649, 499] on input "text" at bounding box center [785, 502] width 417 height 29
click at [652, 565] on div "Material Cost" at bounding box center [784, 564] width 417 height 30
click at [661, 594] on textarea at bounding box center [783, 593] width 418 height 31
type textarea "x"
type textarea "C"
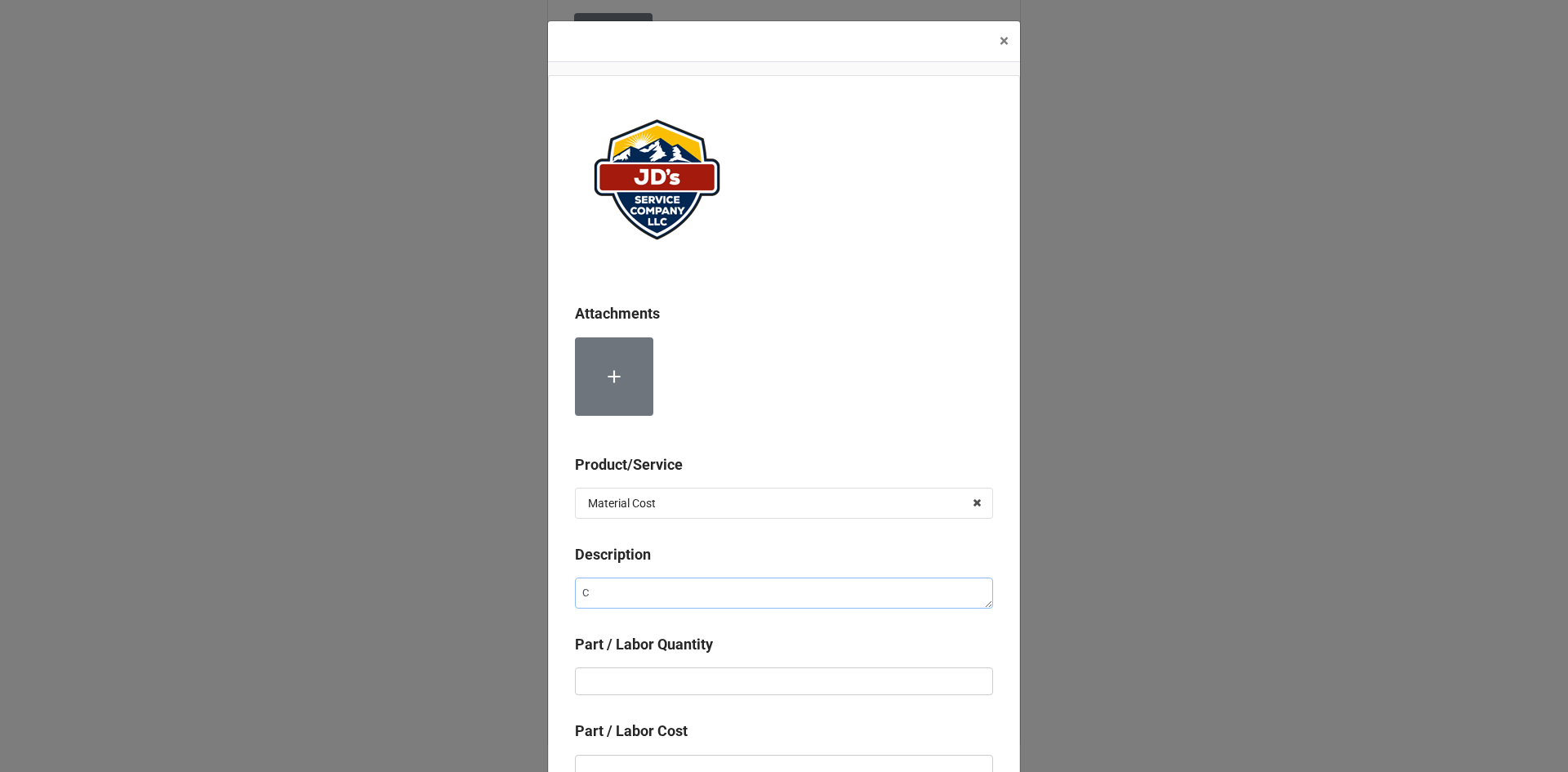
type textarea "x"
type textarea "Co"
type textarea "x"
type textarea "Com"
type textarea "x"
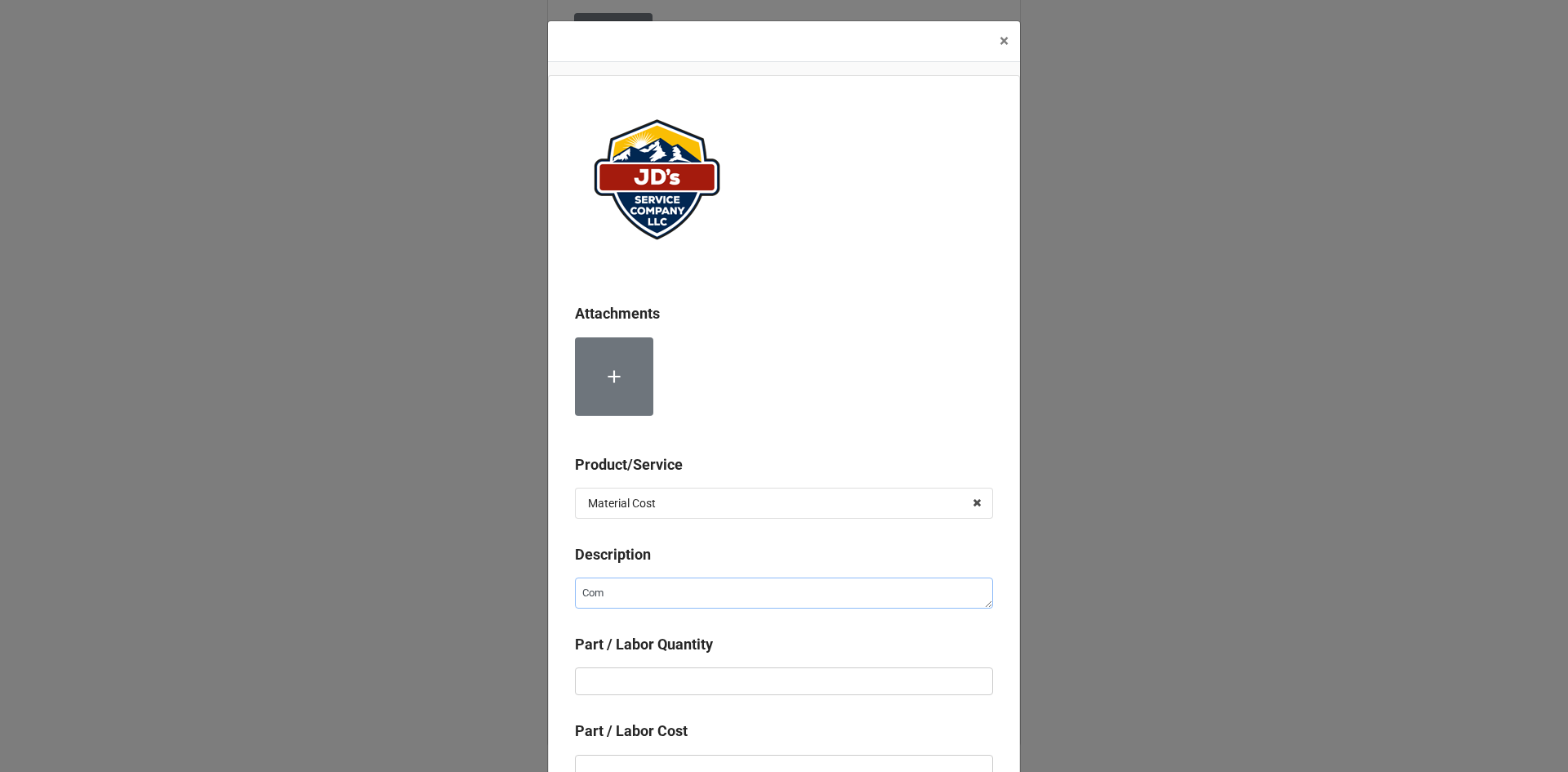
type textarea "Comp"
type textarea "x"
type textarea "Compr"
type textarea "x"
type textarea "Compre"
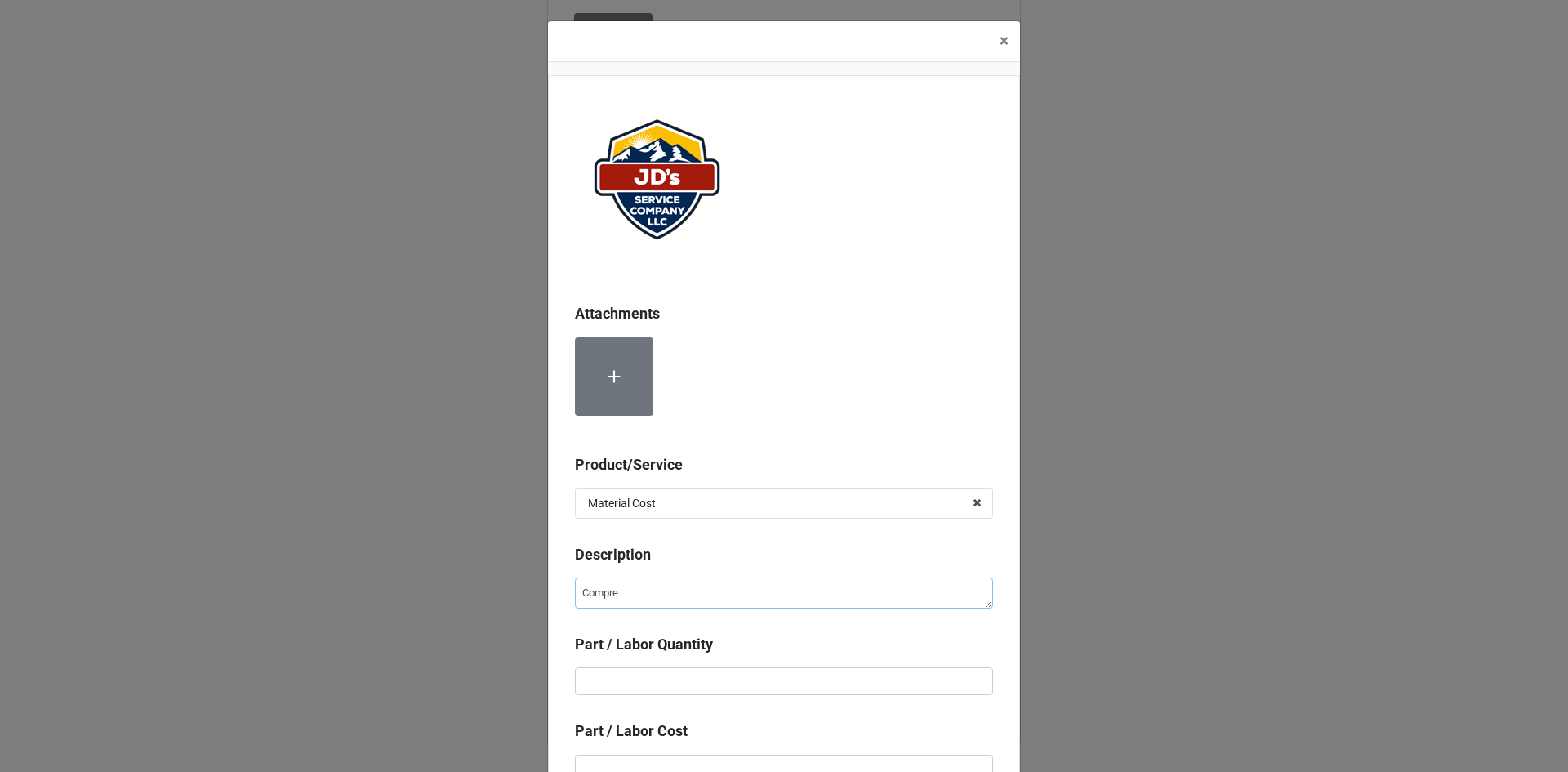
type textarea "x"
type textarea "Compres"
type textarea "x"
type textarea "Compress"
type textarea "x"
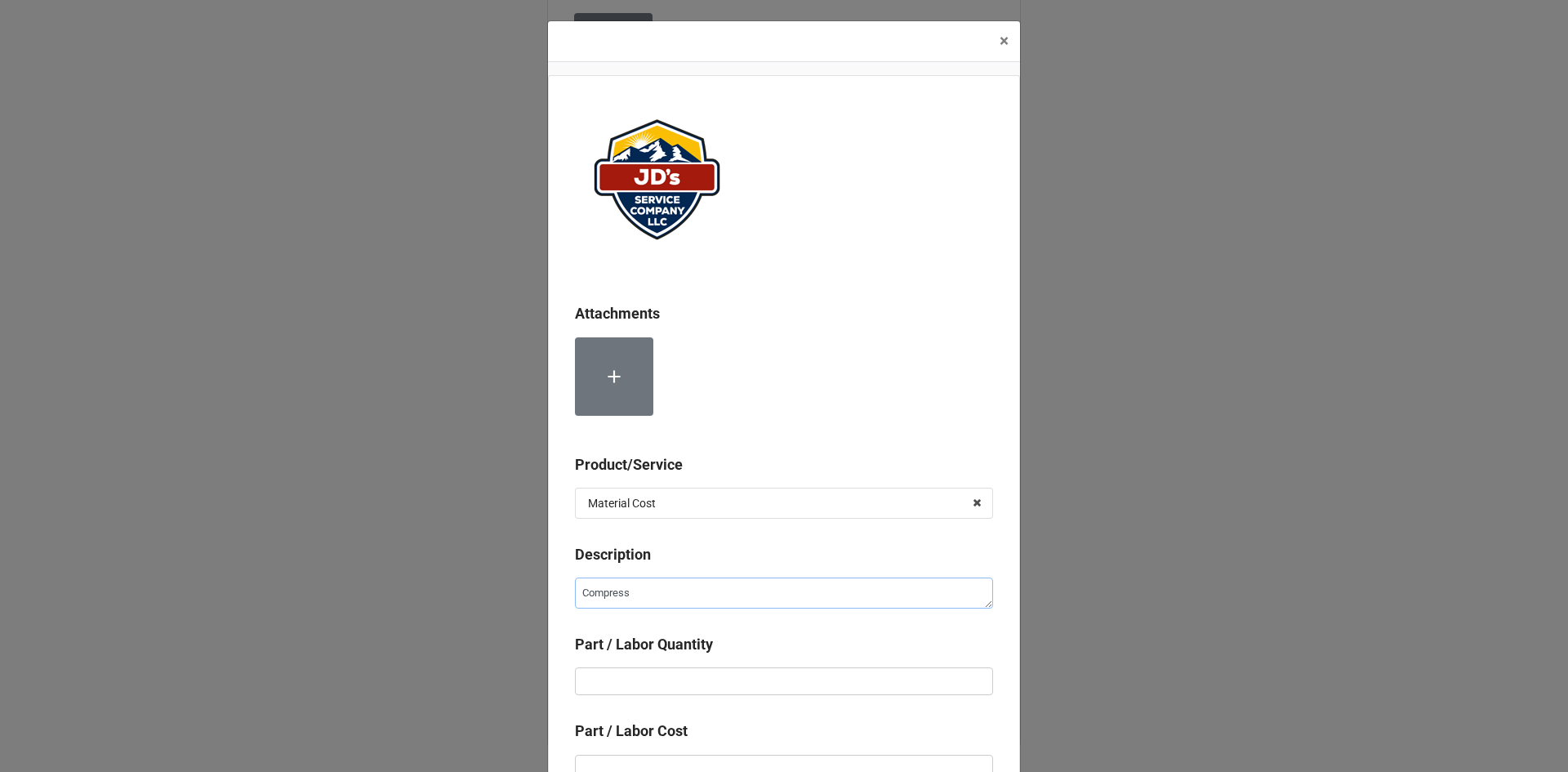
type textarea "Compresse"
type textarea "x"
type textarea "Compressed"
type textarea "x"
type textarea "Compressed"
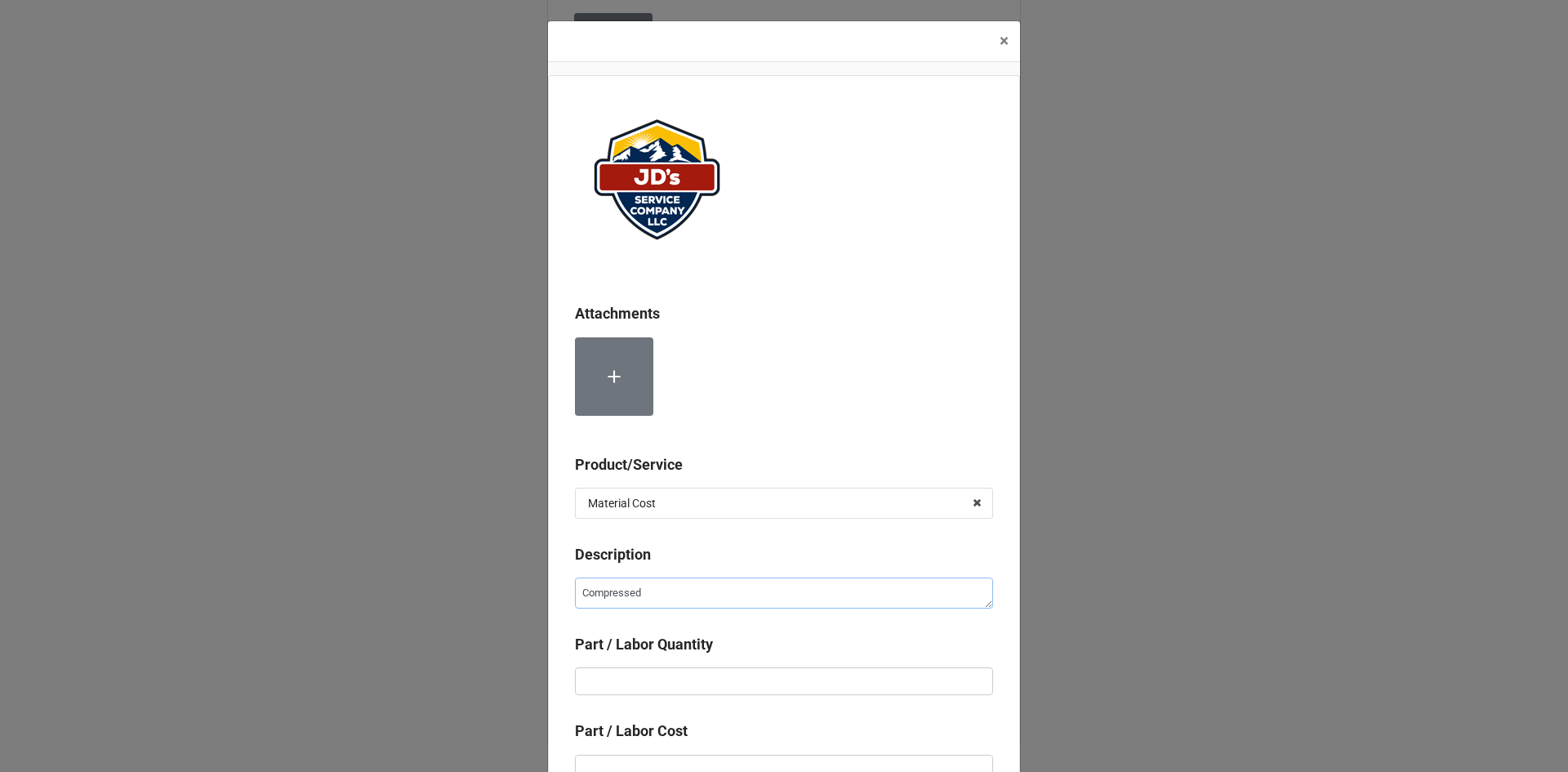
type textarea "x"
type textarea "Compressed N"
type textarea "x"
type textarea "Compressed Ni"
type textarea "x"
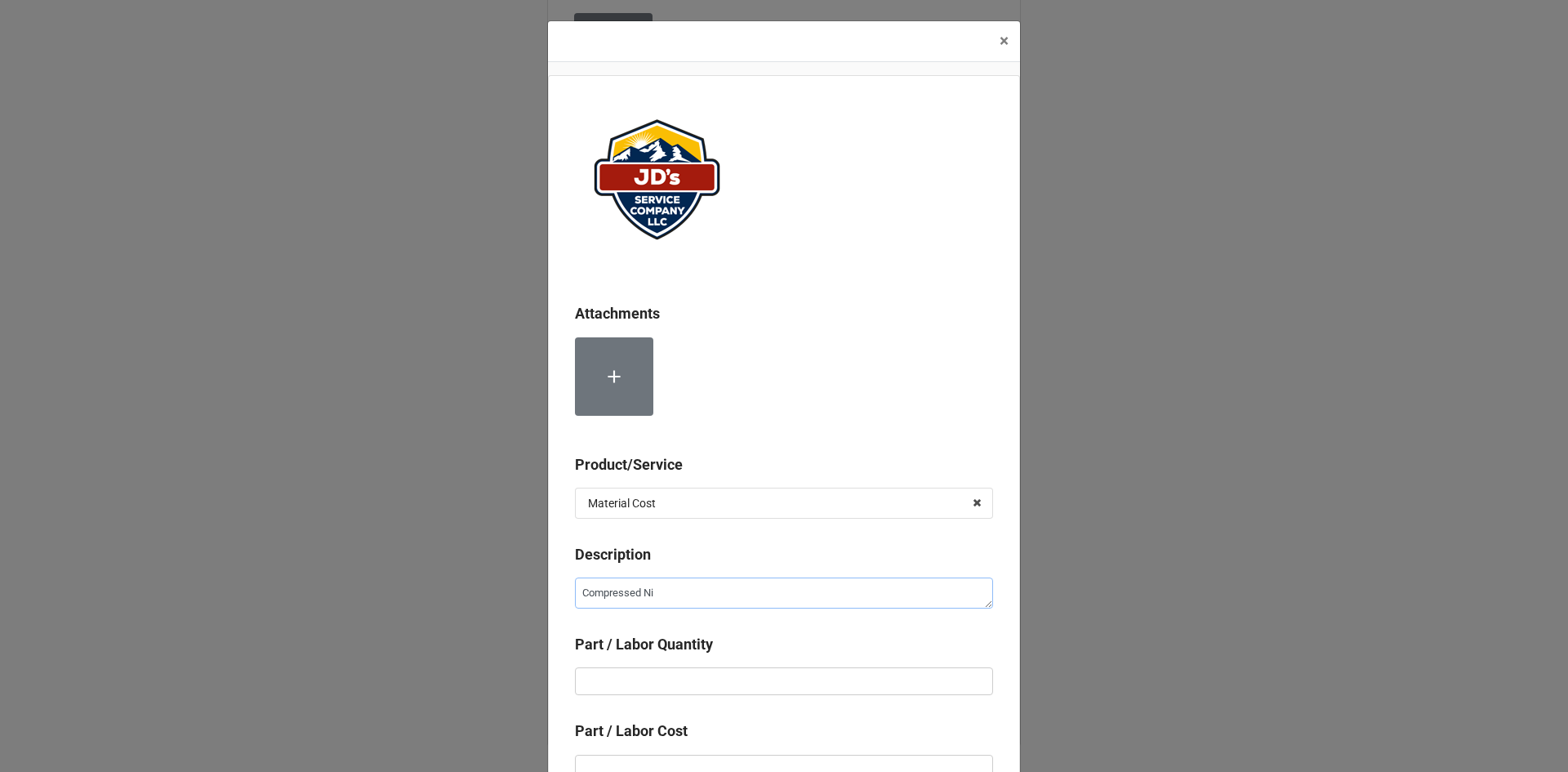
type textarea "Compressed Nit"
type textarea "x"
type textarea "Compressed Nitr"
type textarea "x"
type textarea "Compressed Nitro"
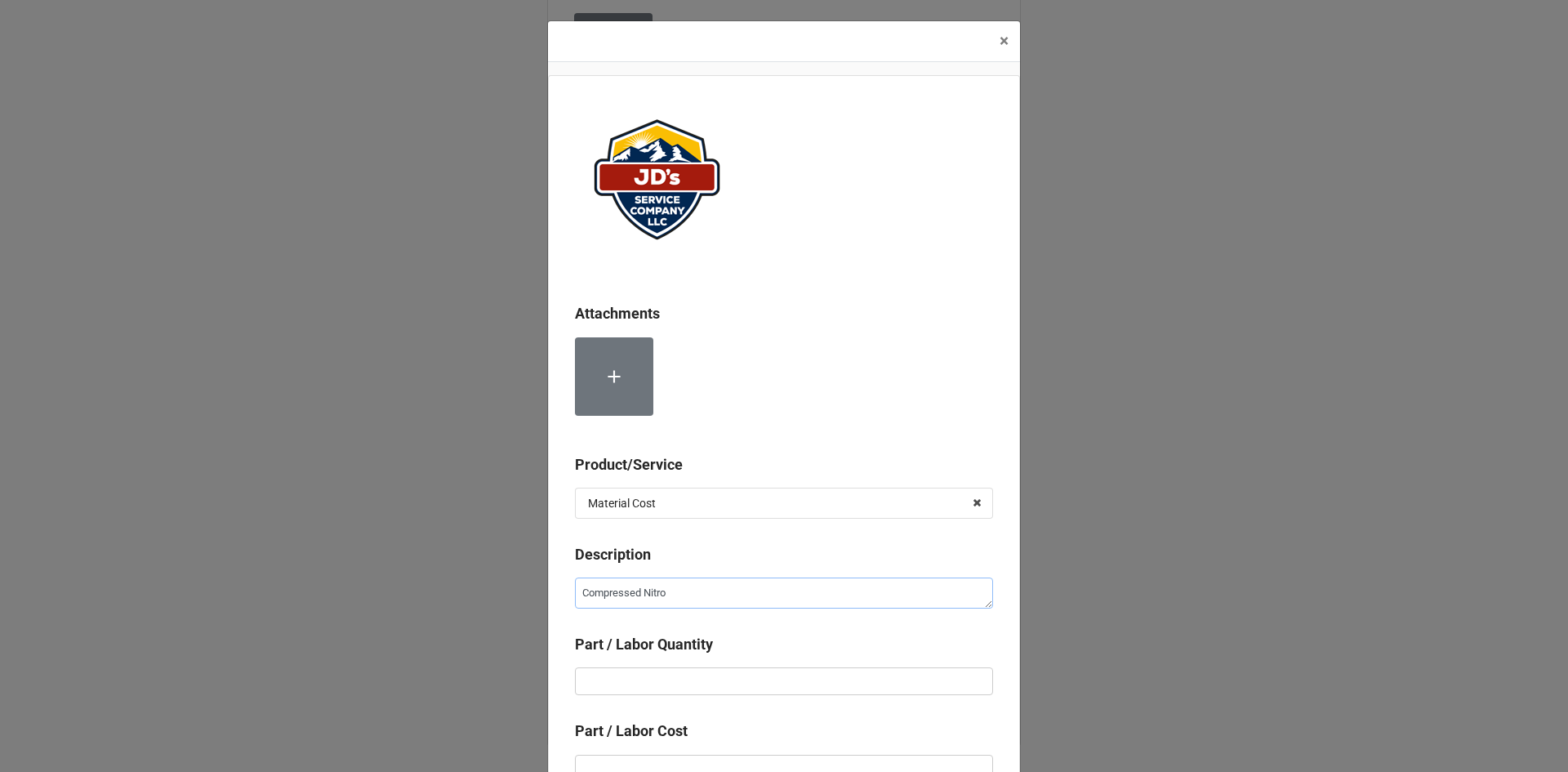
type textarea "x"
type textarea "Compressed Nitrog"
type textarea "x"
type textarea "Compressed Nitroge"
type textarea "x"
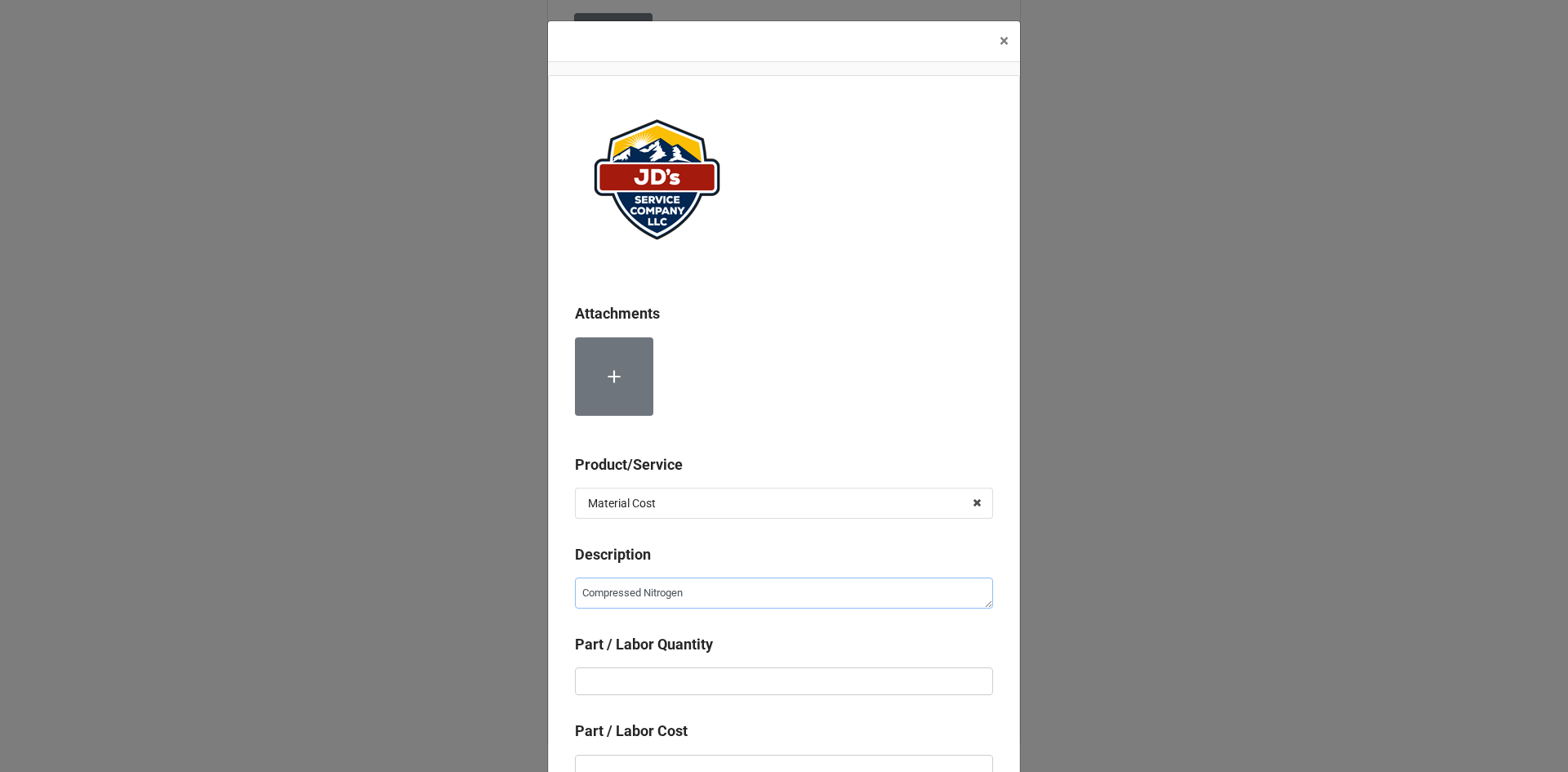
type textarea "Compressed Nitrogen"
type textarea "x"
type input "2"
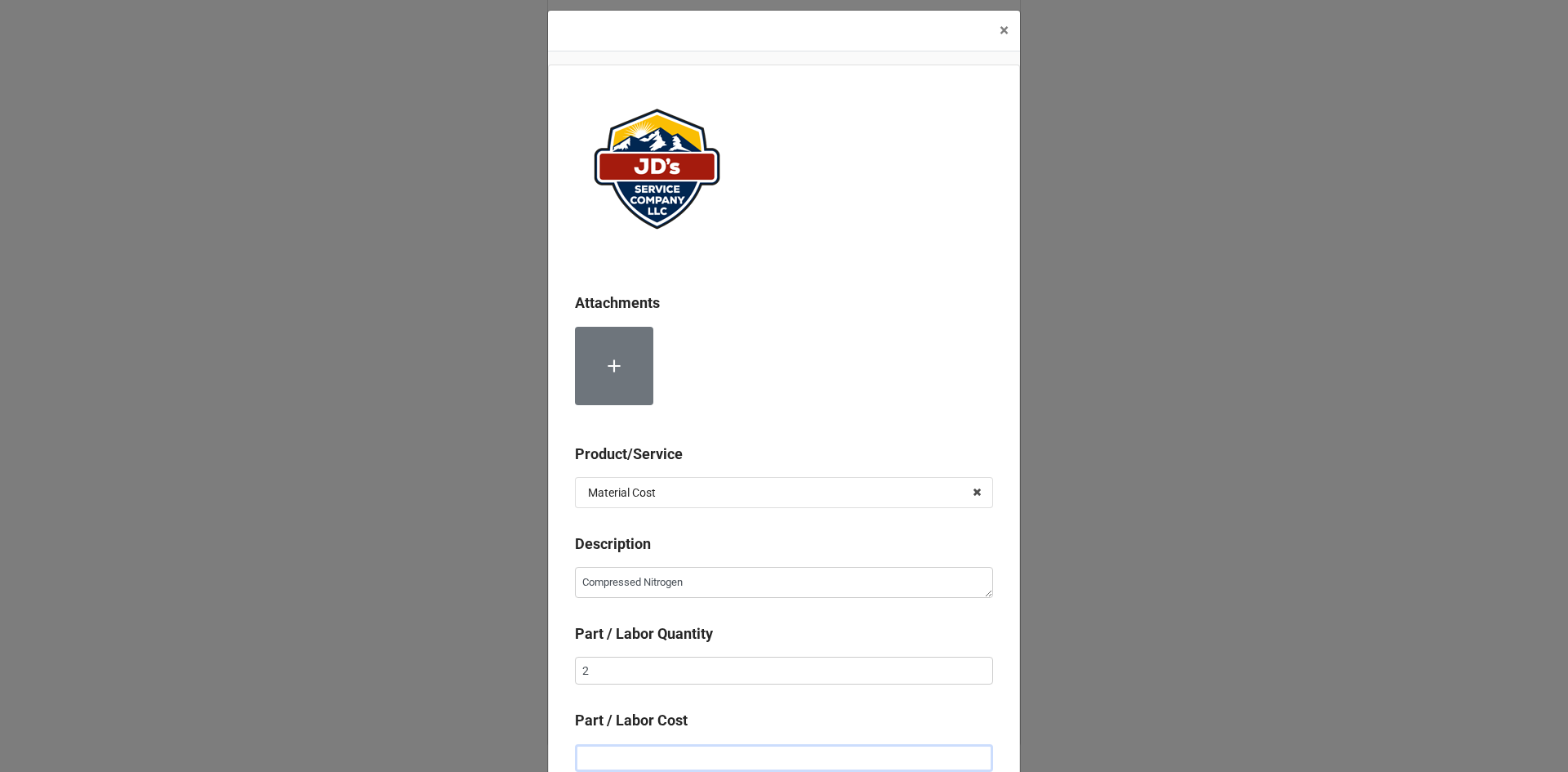
type textarea "x"
type input "$2.00"
type textarea "x"
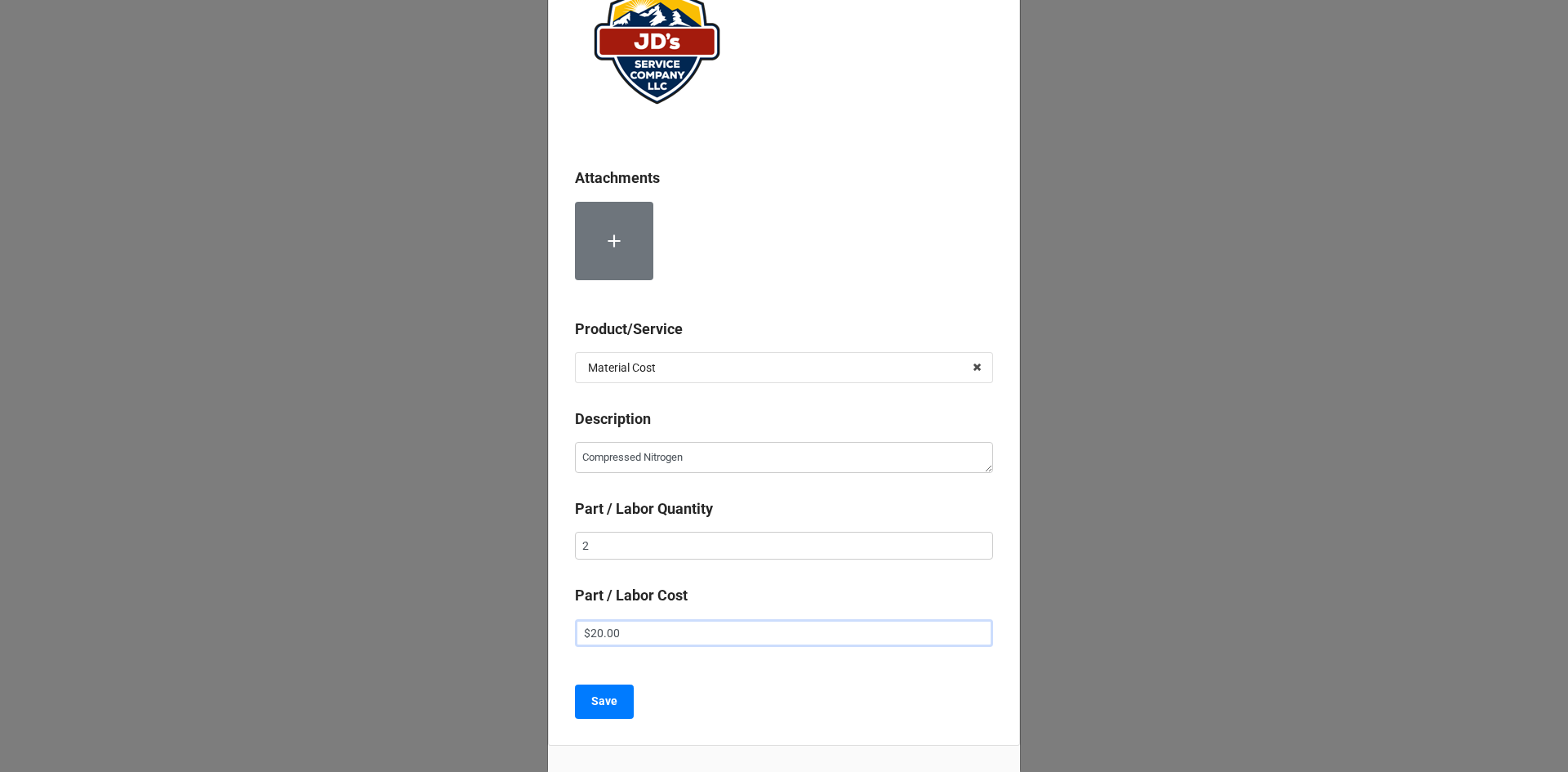
scroll to position [174, 0]
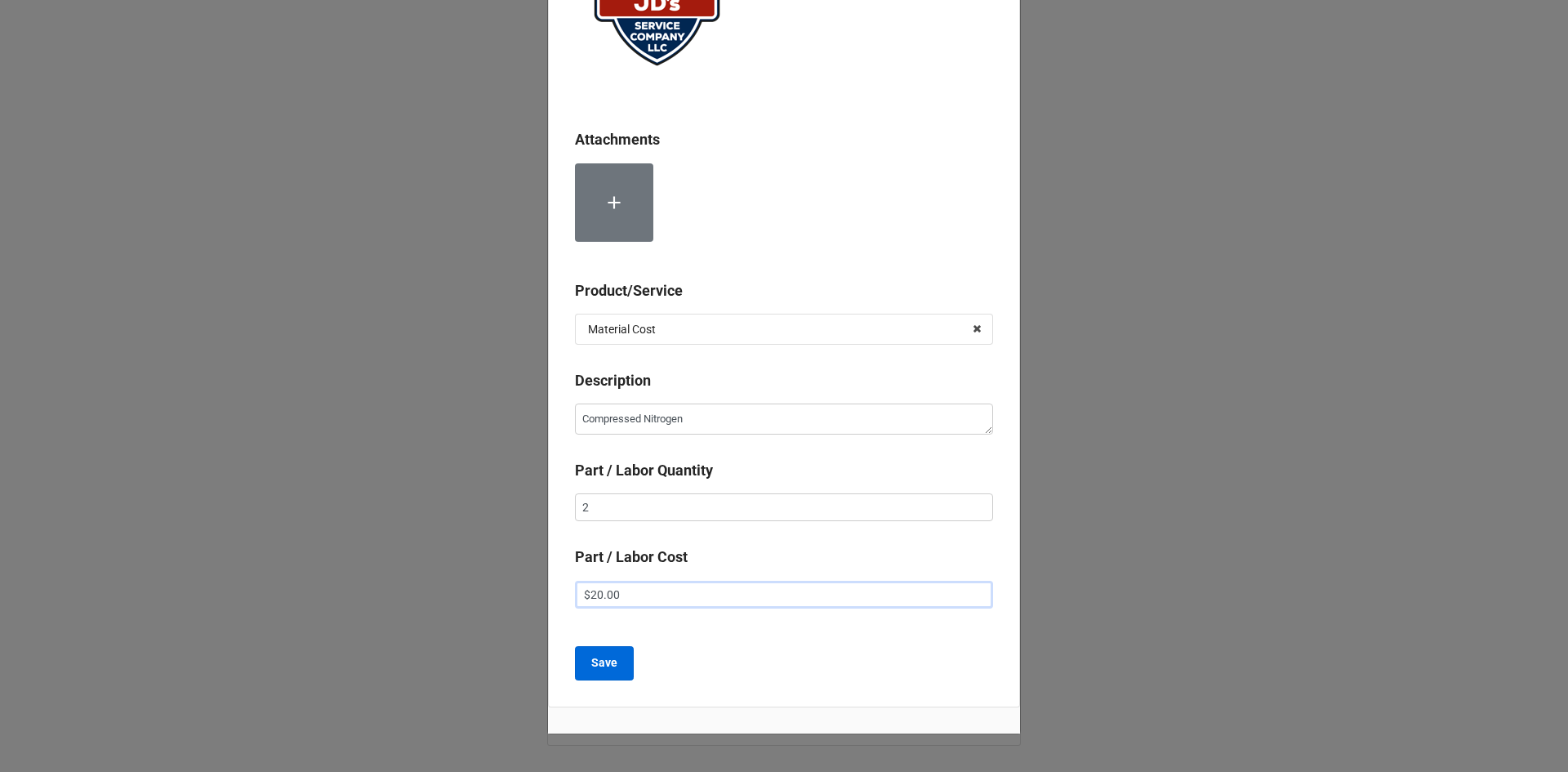
type input "$20.00"
click at [594, 667] on b "Save" at bounding box center [605, 663] width 26 height 17
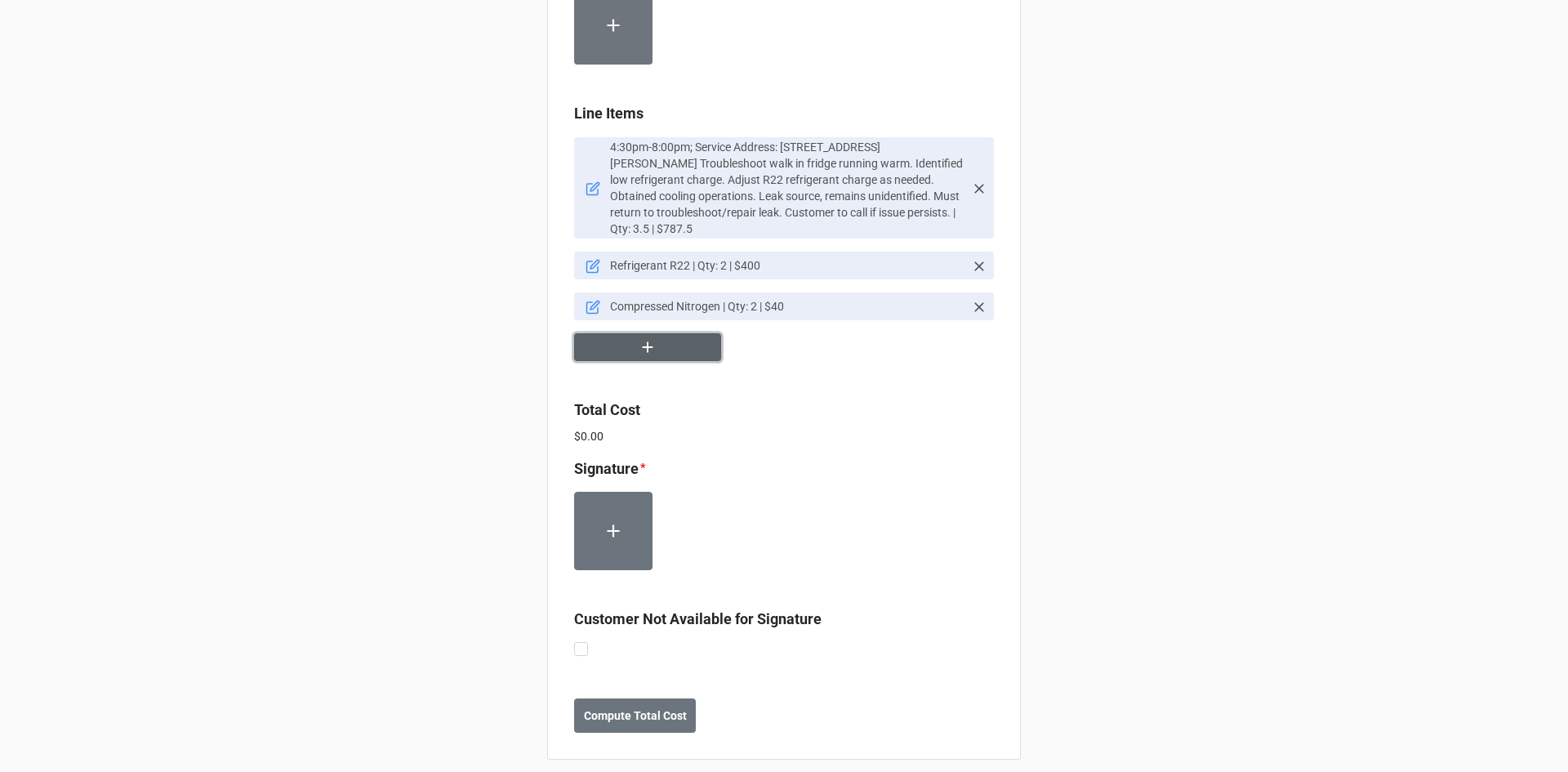
scroll to position [1021, 0]
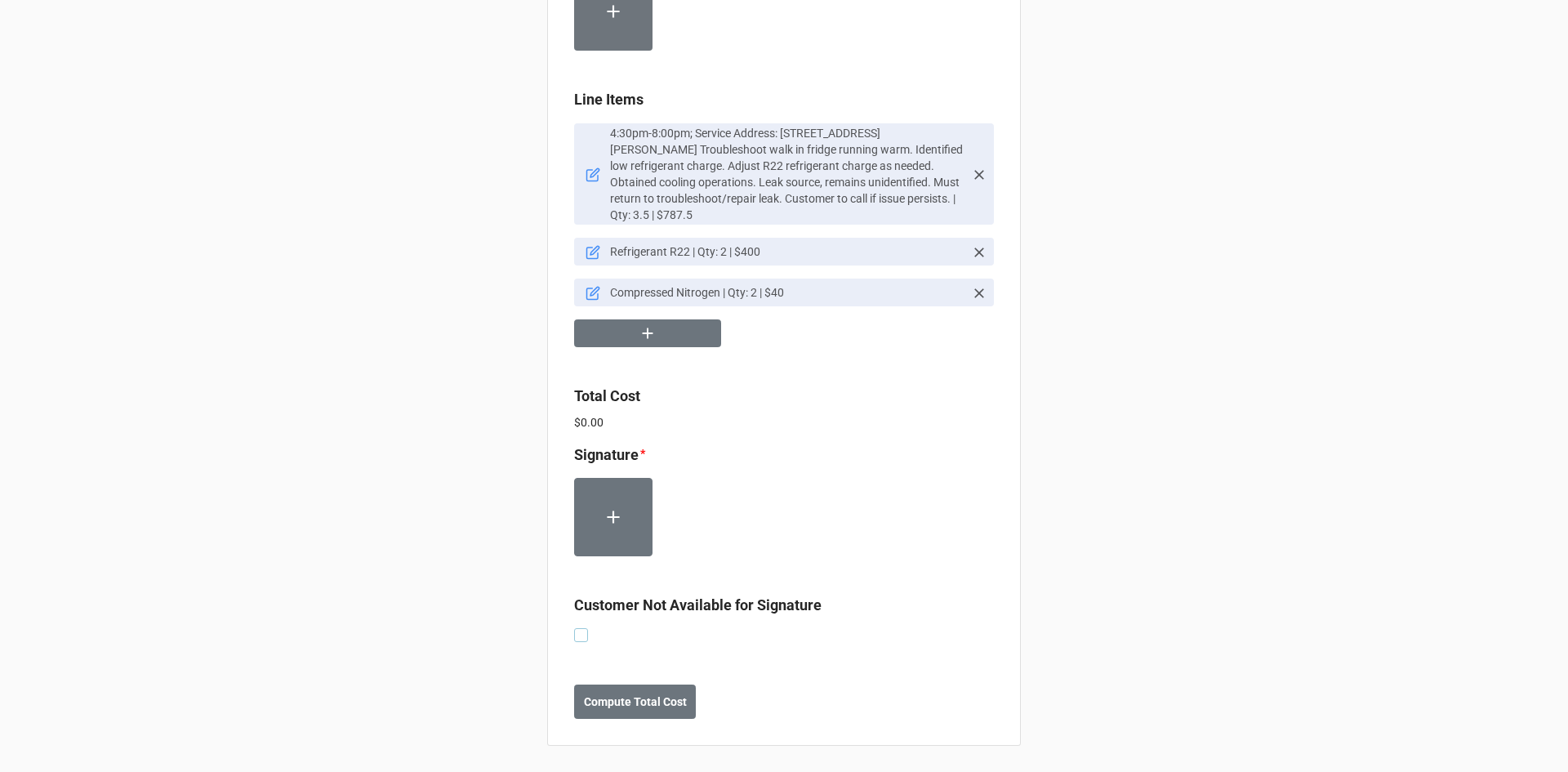
click at [574, 628] on label at bounding box center [580, 628] width 14 height 0
checkbox input "true"
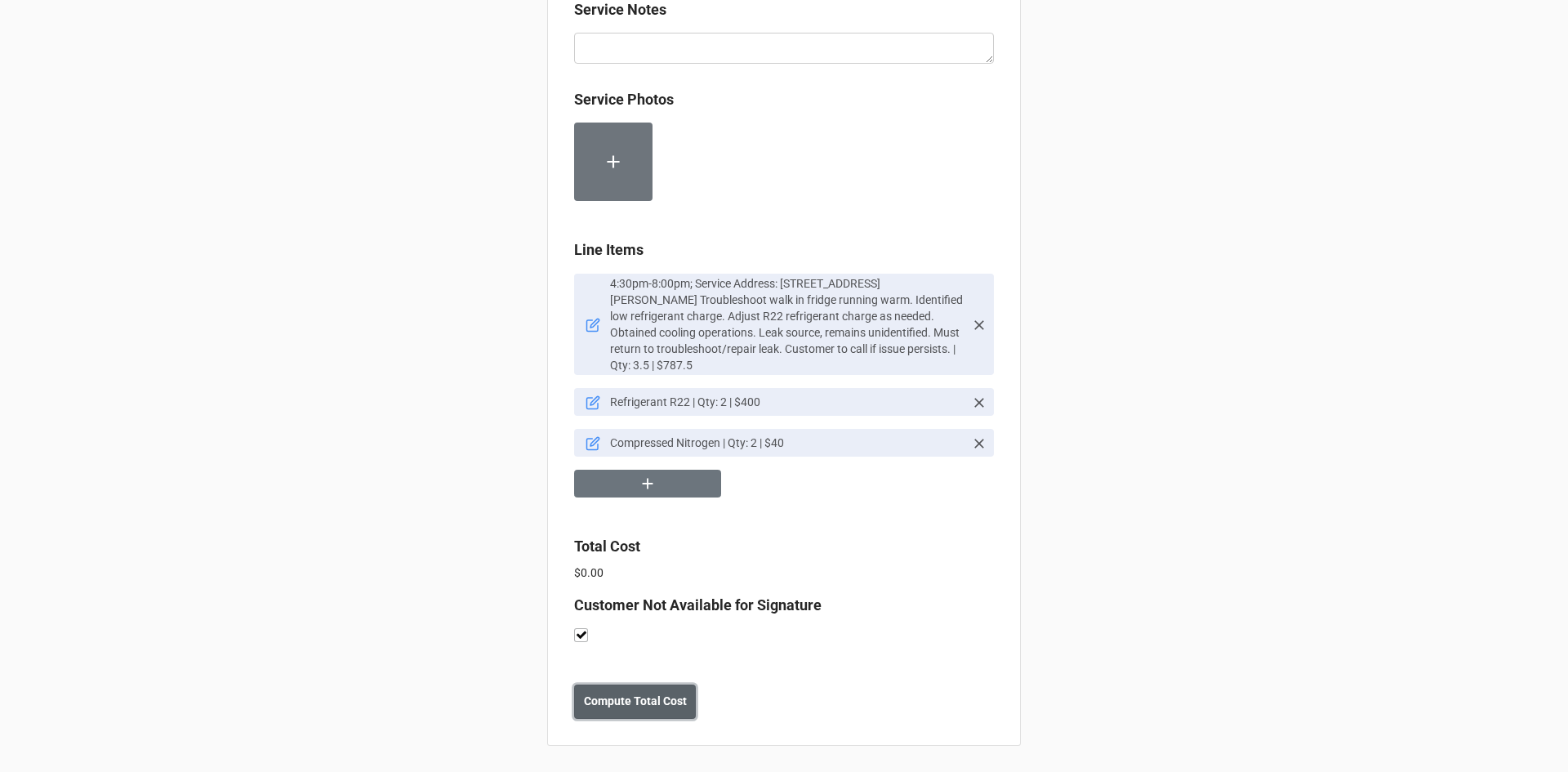
click at [664, 710] on b "Compute Total Cost" at bounding box center [636, 702] width 103 height 17
click at [604, 704] on b "Save" at bounding box center [604, 702] width 26 height 17
